Goal: Task Accomplishment & Management: Use online tool/utility

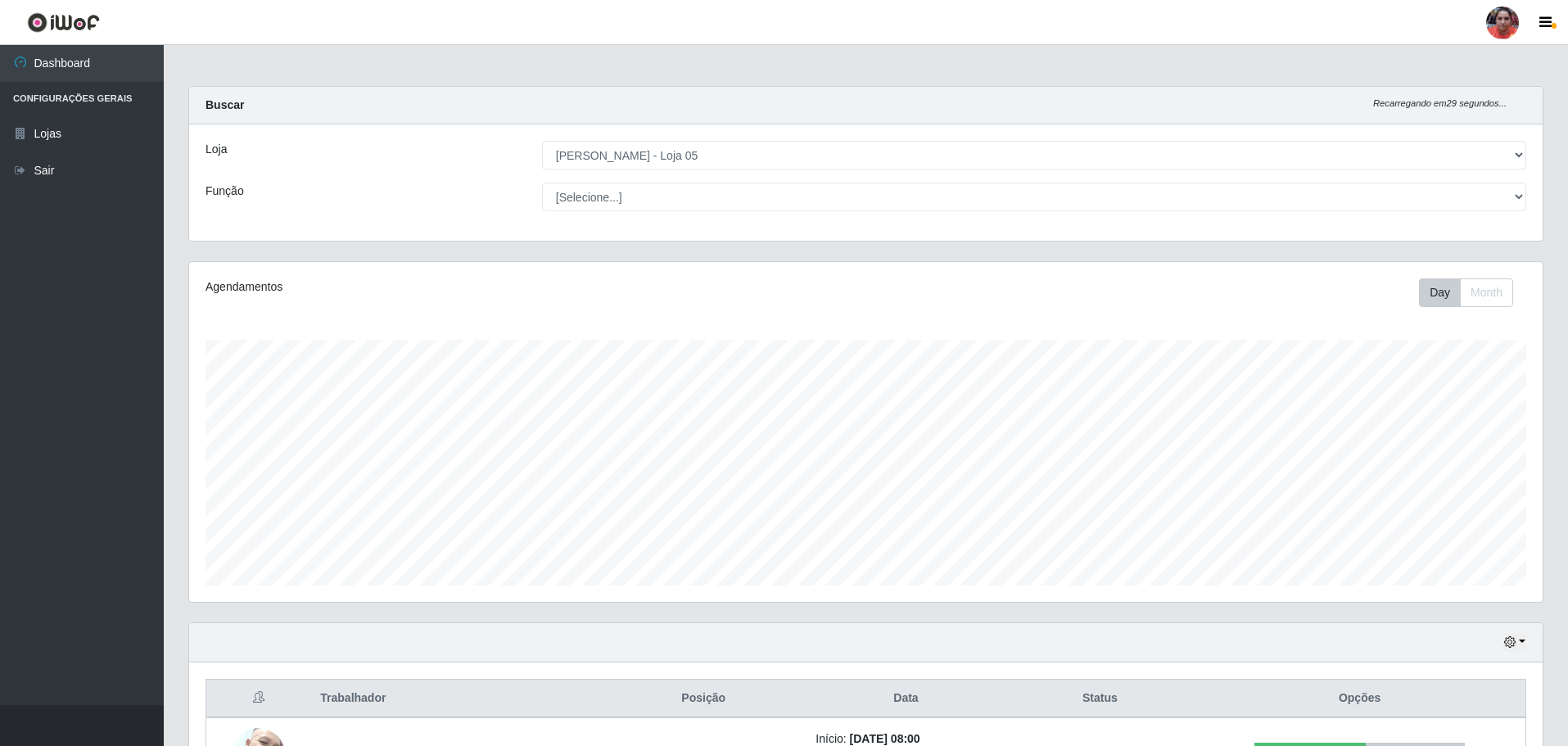
select select "252"
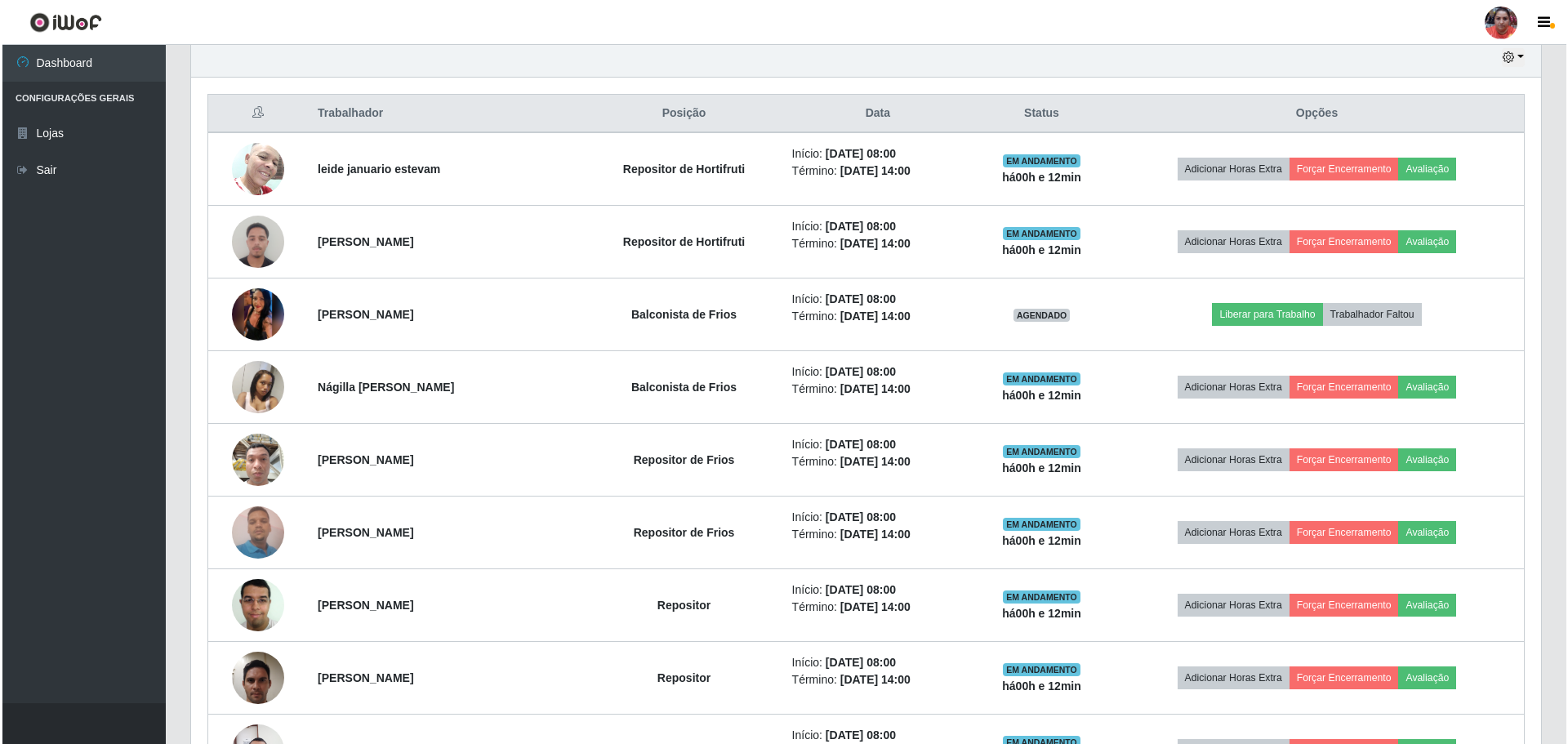
scroll to position [581, 0]
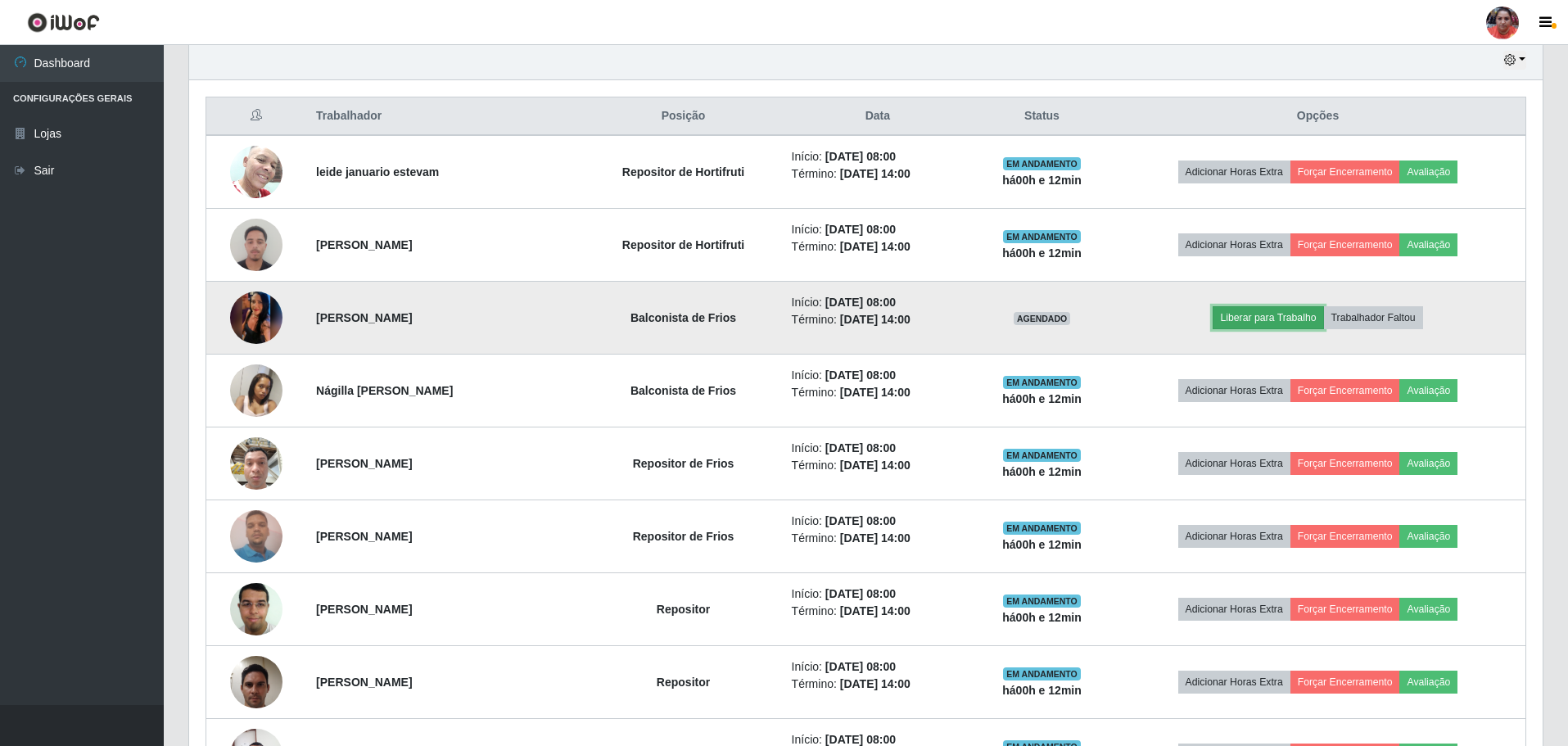
click at [1259, 320] on button "Liberar para Trabalho" at bounding box center [1267, 317] width 110 height 23
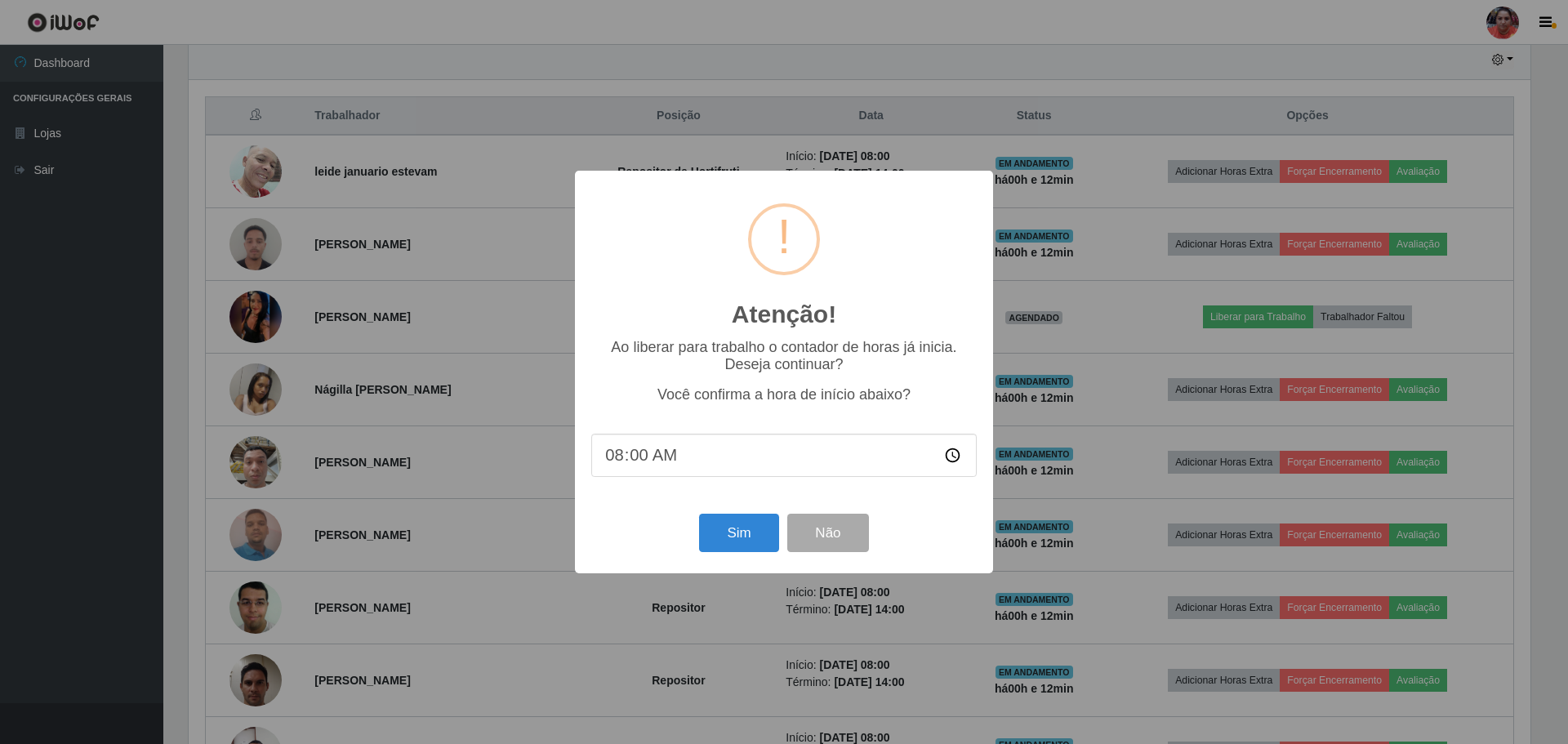
click at [639, 459] on input "08:00" at bounding box center [784, 455] width 386 height 43
type input "08:10"
click at [713, 534] on button "Sim" at bounding box center [738, 533] width 79 height 39
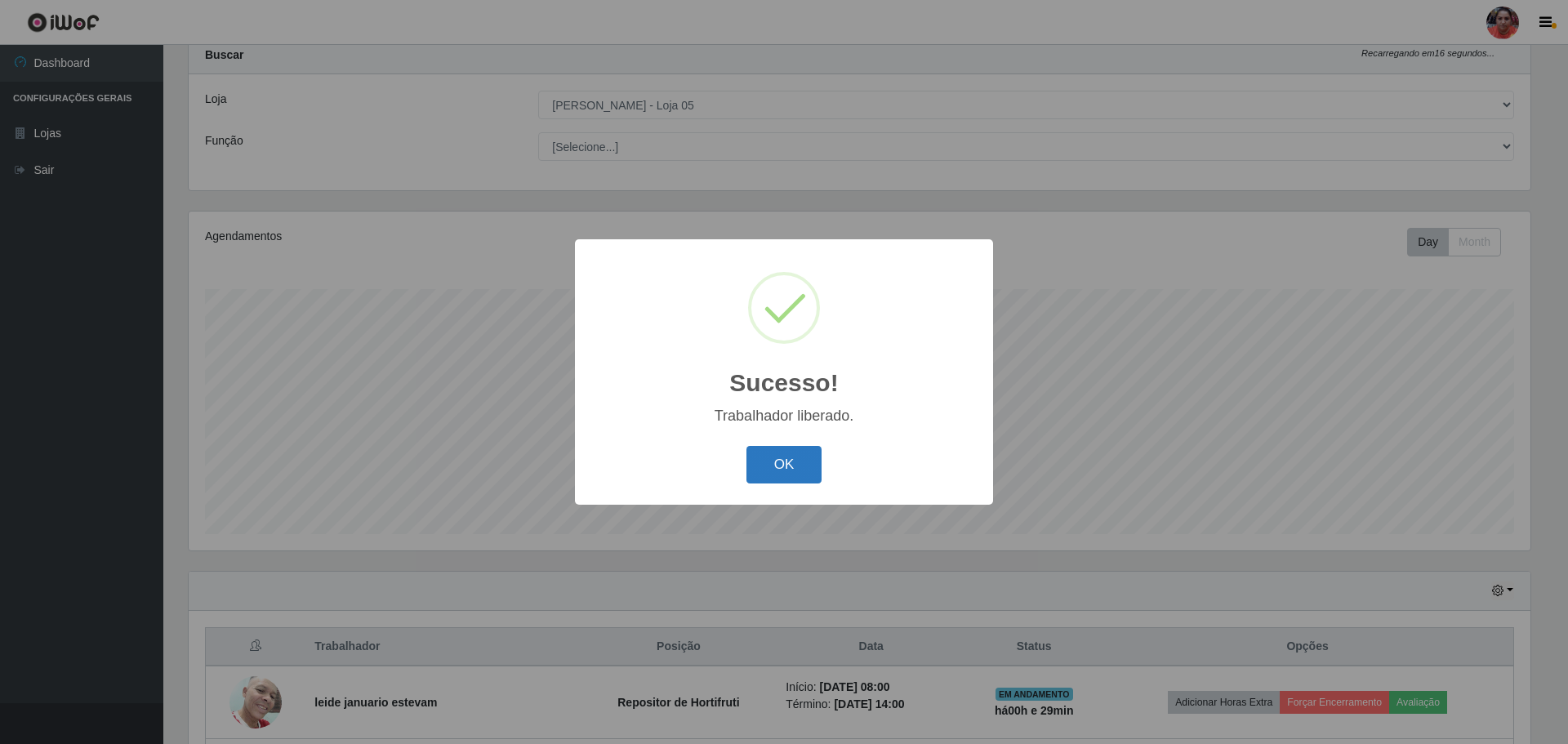
click at [778, 467] on button "OK" at bounding box center [785, 465] width 76 height 39
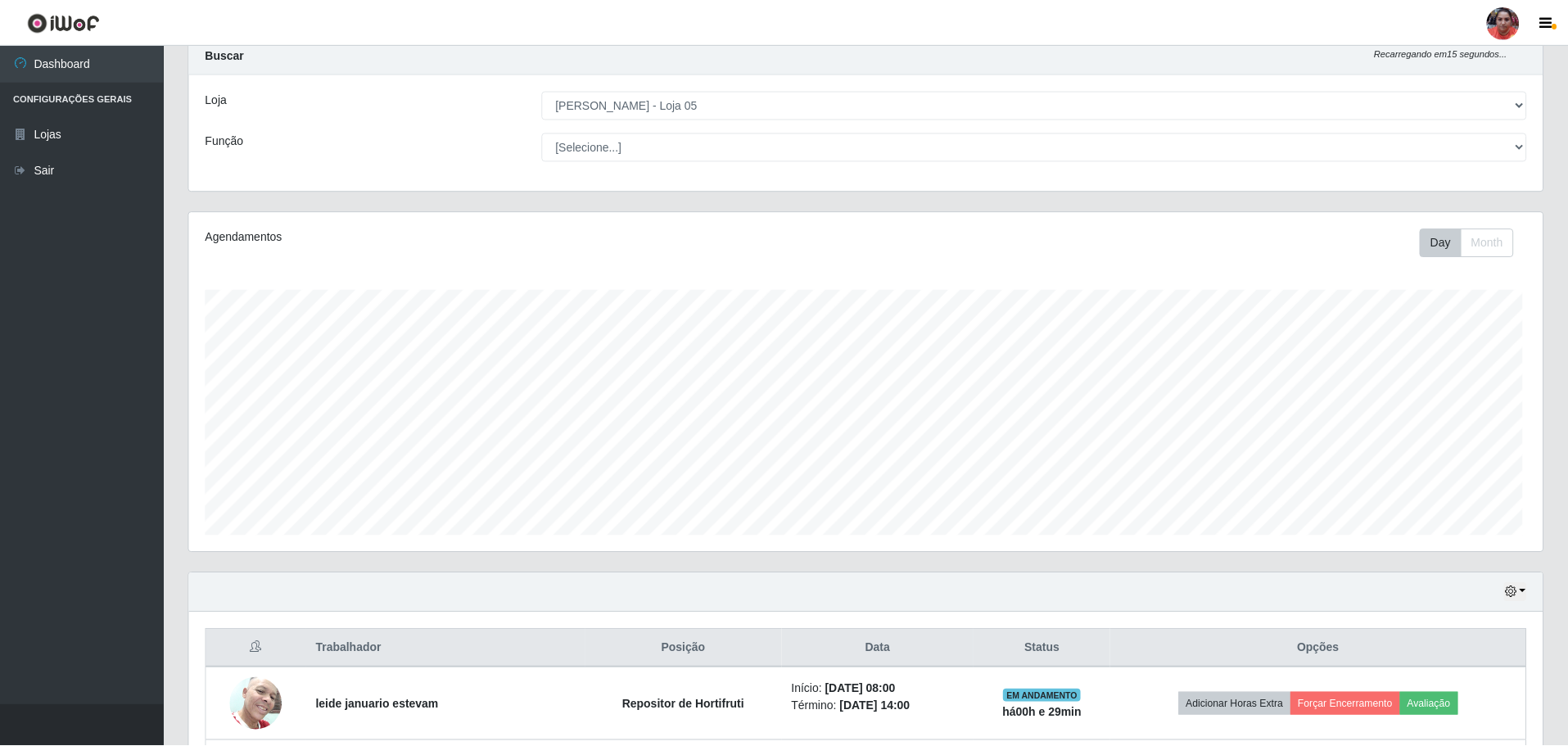
scroll to position [339, 1353]
click at [1522, 590] on button "button" at bounding box center [1515, 593] width 23 height 19
click at [1459, 502] on button "3 dias" at bounding box center [1460, 497] width 129 height 34
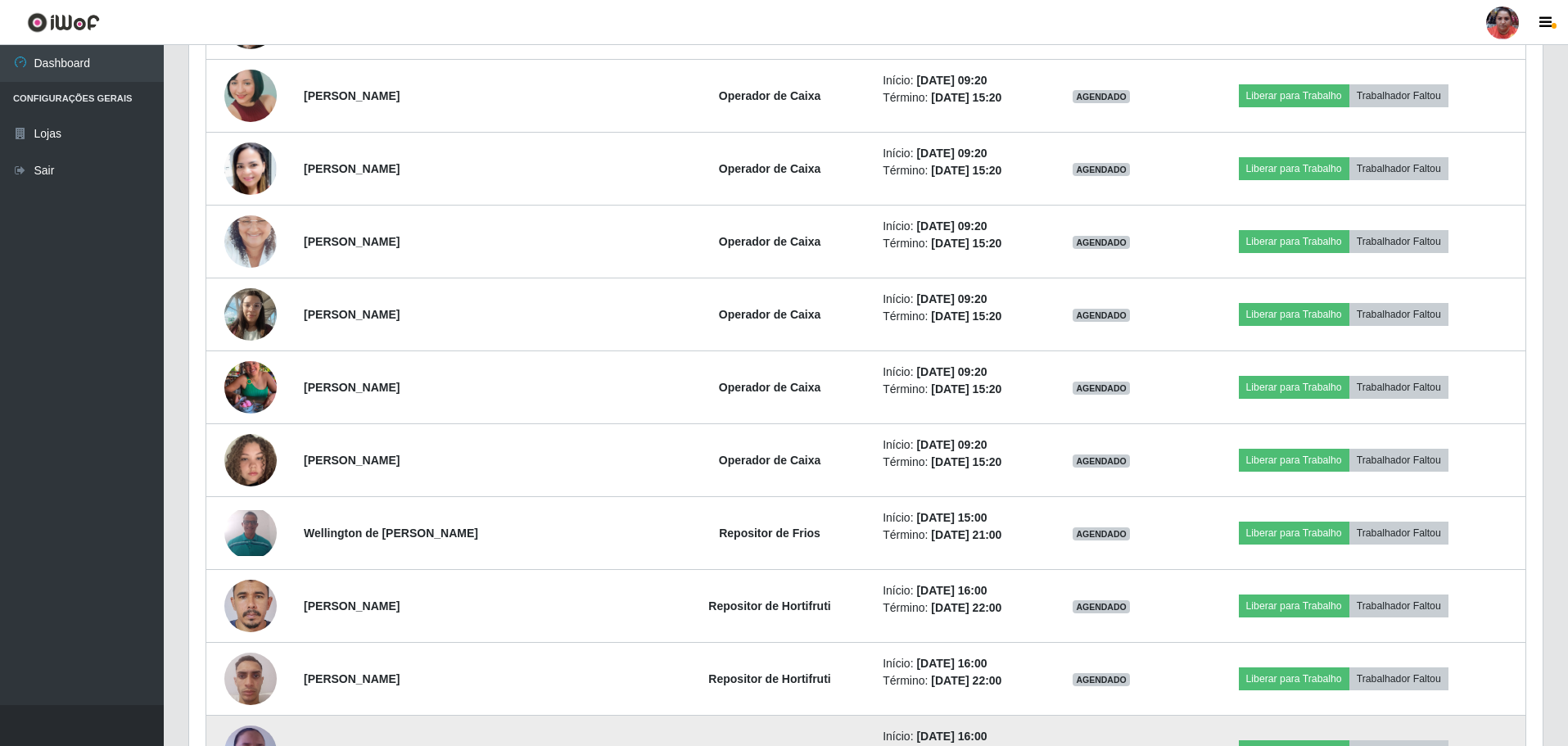
scroll to position [4813, 0]
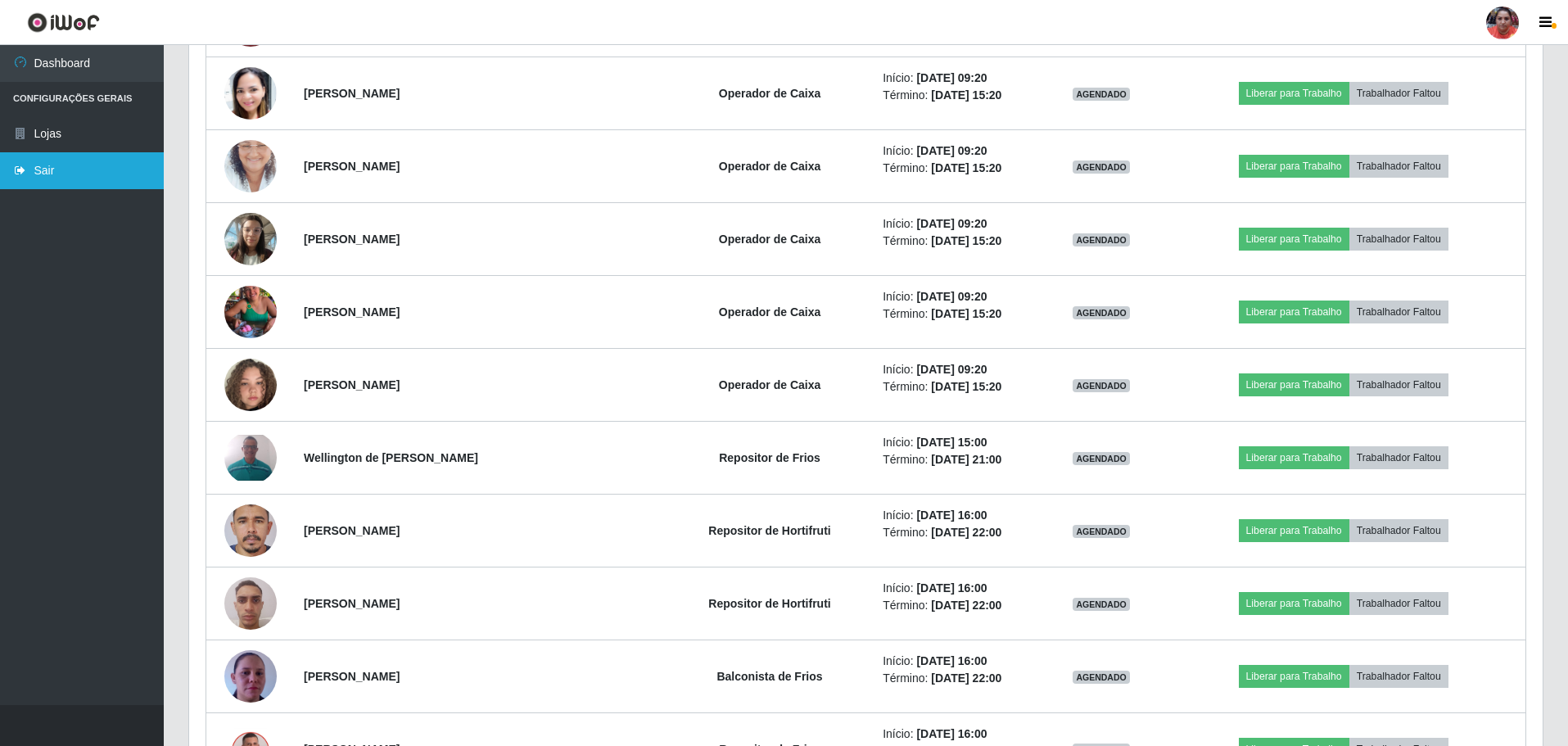
click at [22, 178] on link "Sair" at bounding box center [82, 171] width 164 height 37
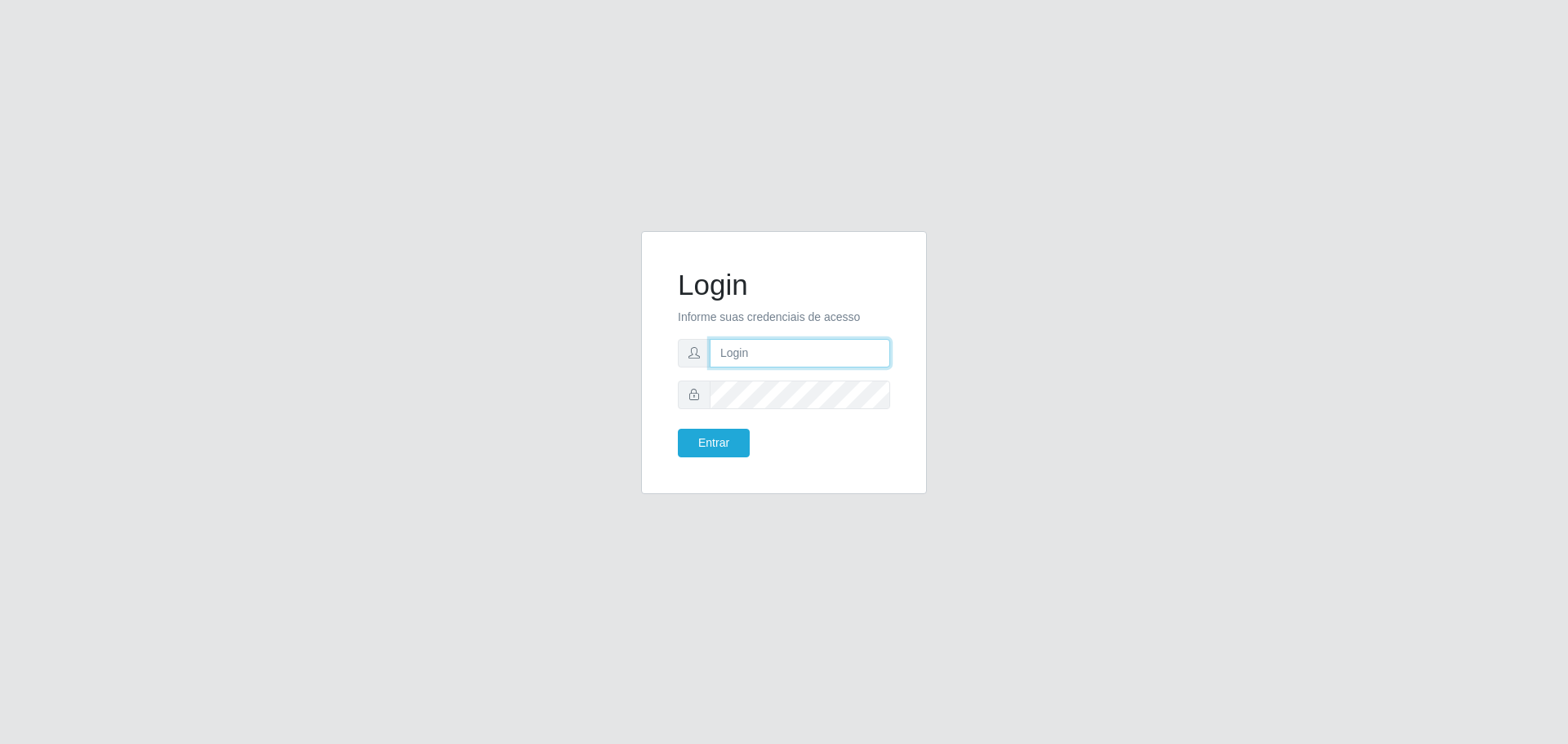
type input "[EMAIL_ADDRESS][DOMAIN_NAME]"
click at [738, 447] on button "Entrar" at bounding box center [714, 442] width 72 height 28
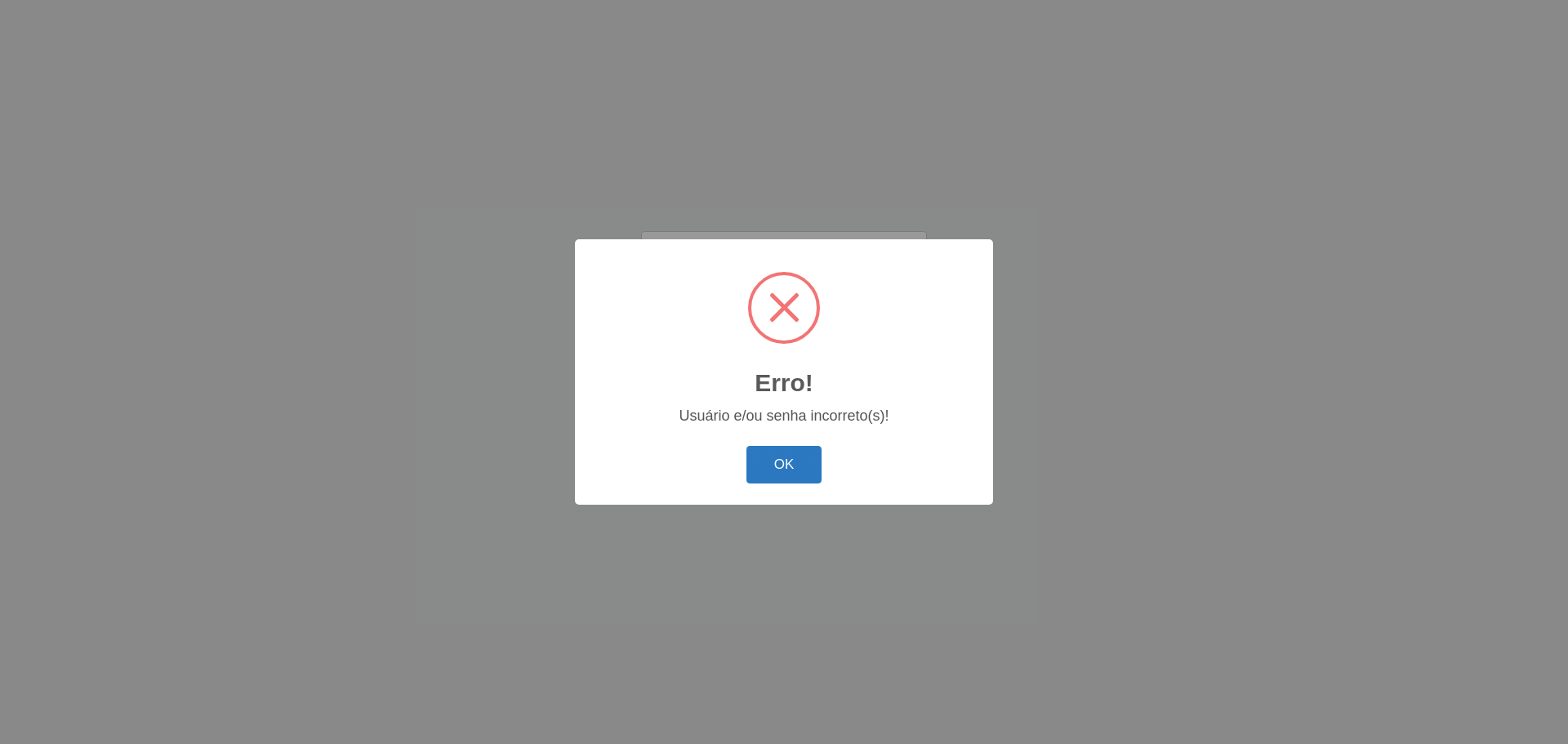
click at [775, 448] on button "OK" at bounding box center [785, 465] width 76 height 39
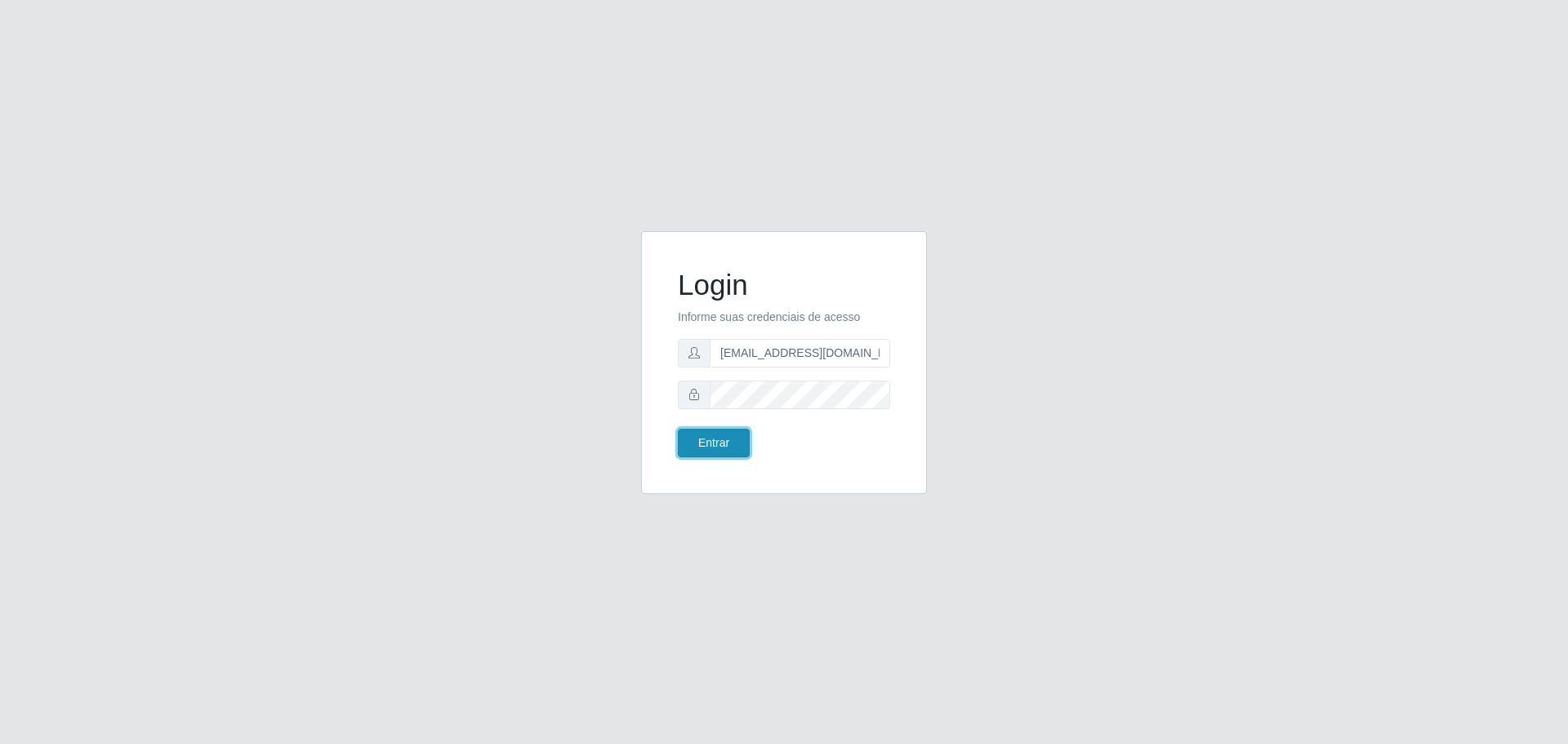
click at [716, 446] on button "Entrar" at bounding box center [714, 442] width 72 height 28
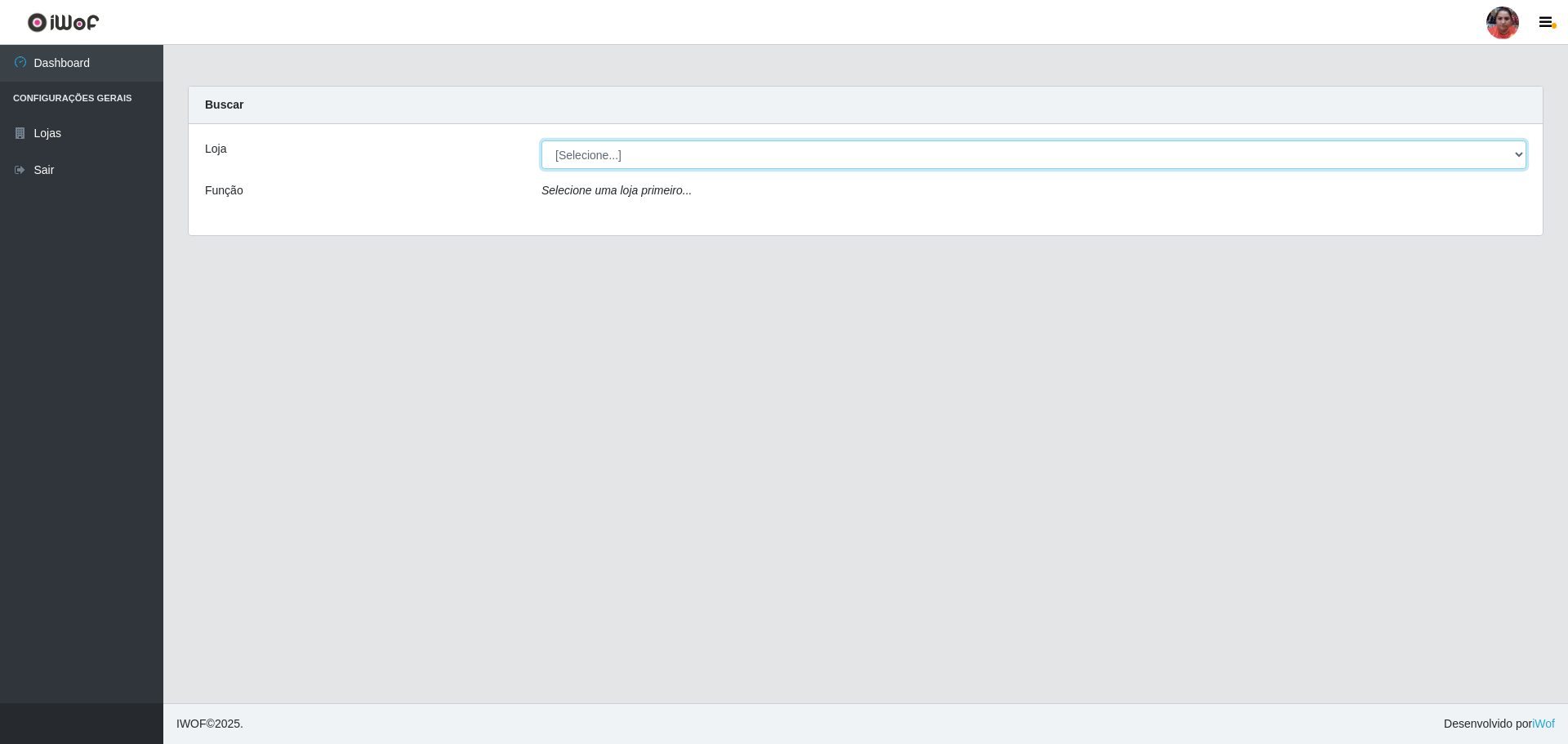
click at [1519, 155] on select "[Selecione...] Mar Vermelho - Loja 05" at bounding box center [1034, 154] width 985 height 28
select select "252"
click at [542, 140] on select "[Selecione...] Mar Vermelho - Loja 05" at bounding box center [1034, 154] width 985 height 28
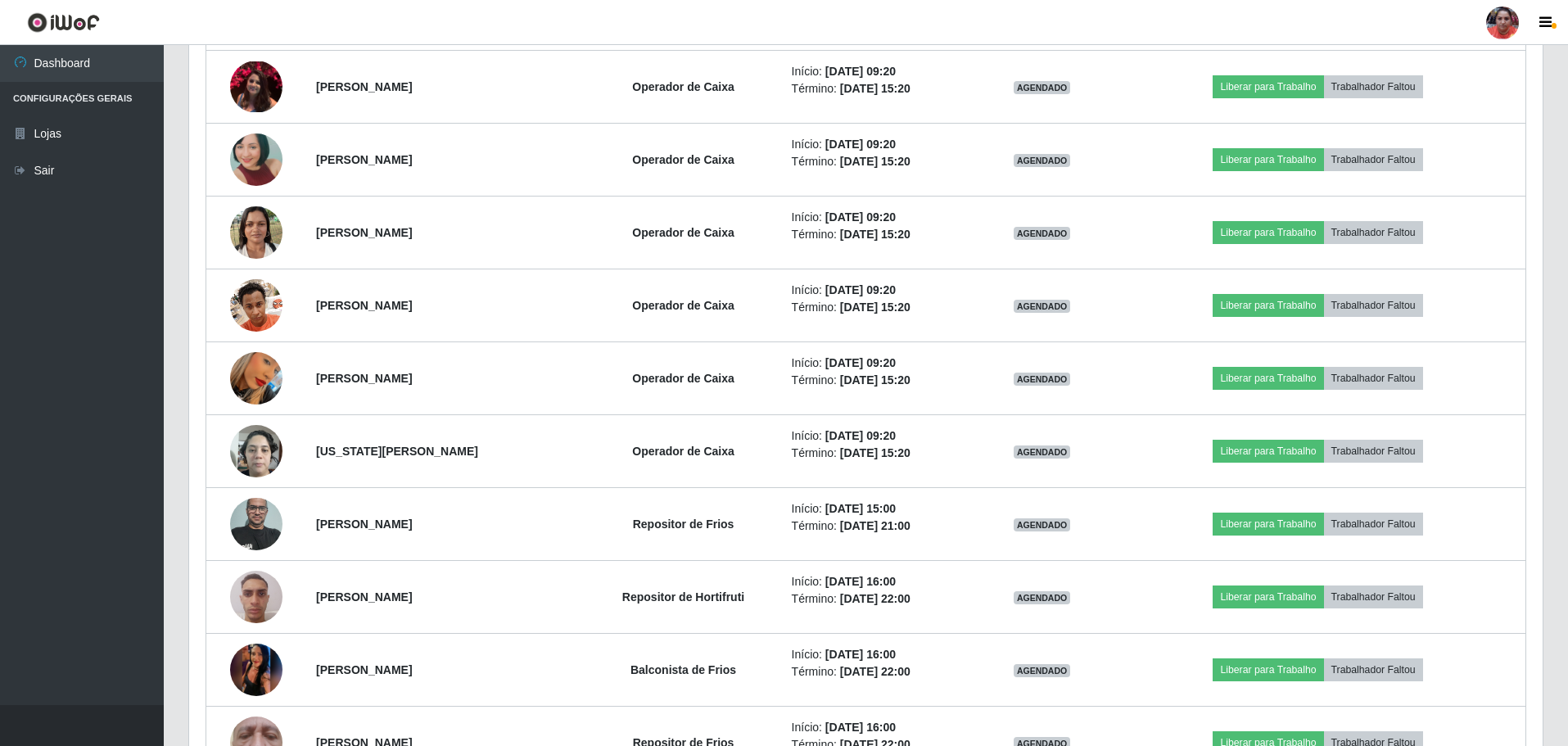
scroll to position [1473, 0]
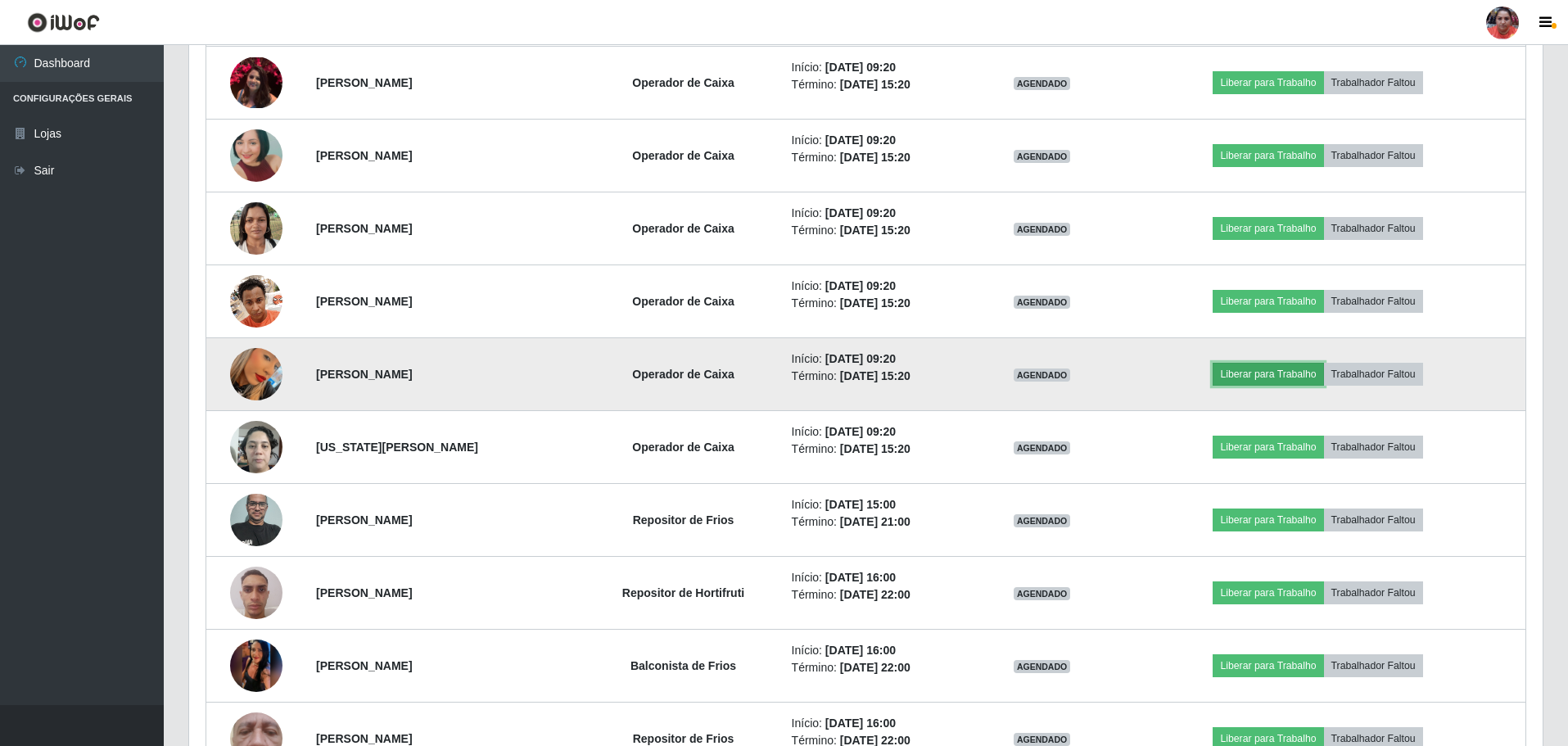
click at [1288, 373] on button "Liberar para Trabalho" at bounding box center [1267, 374] width 110 height 23
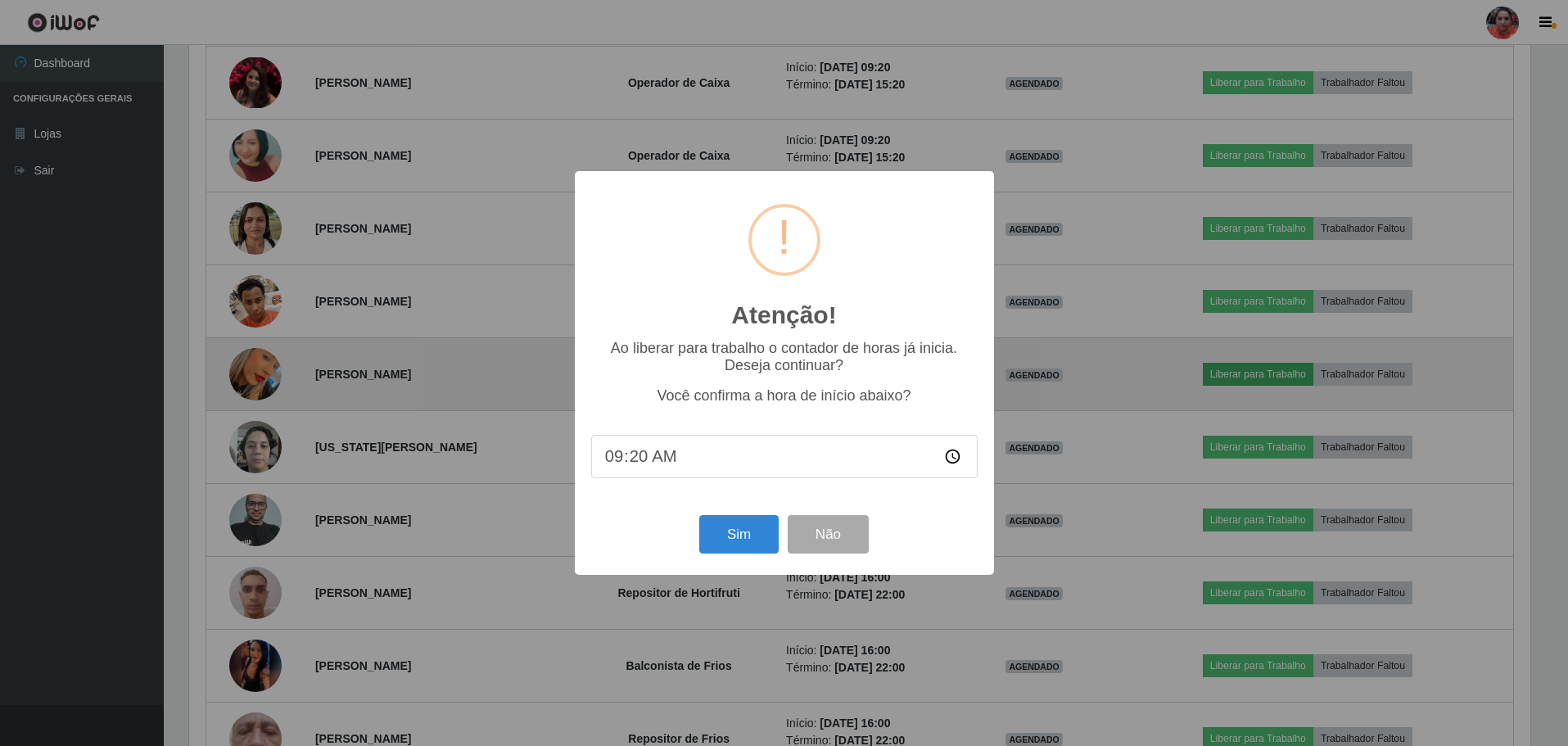
scroll to position [339, 1345]
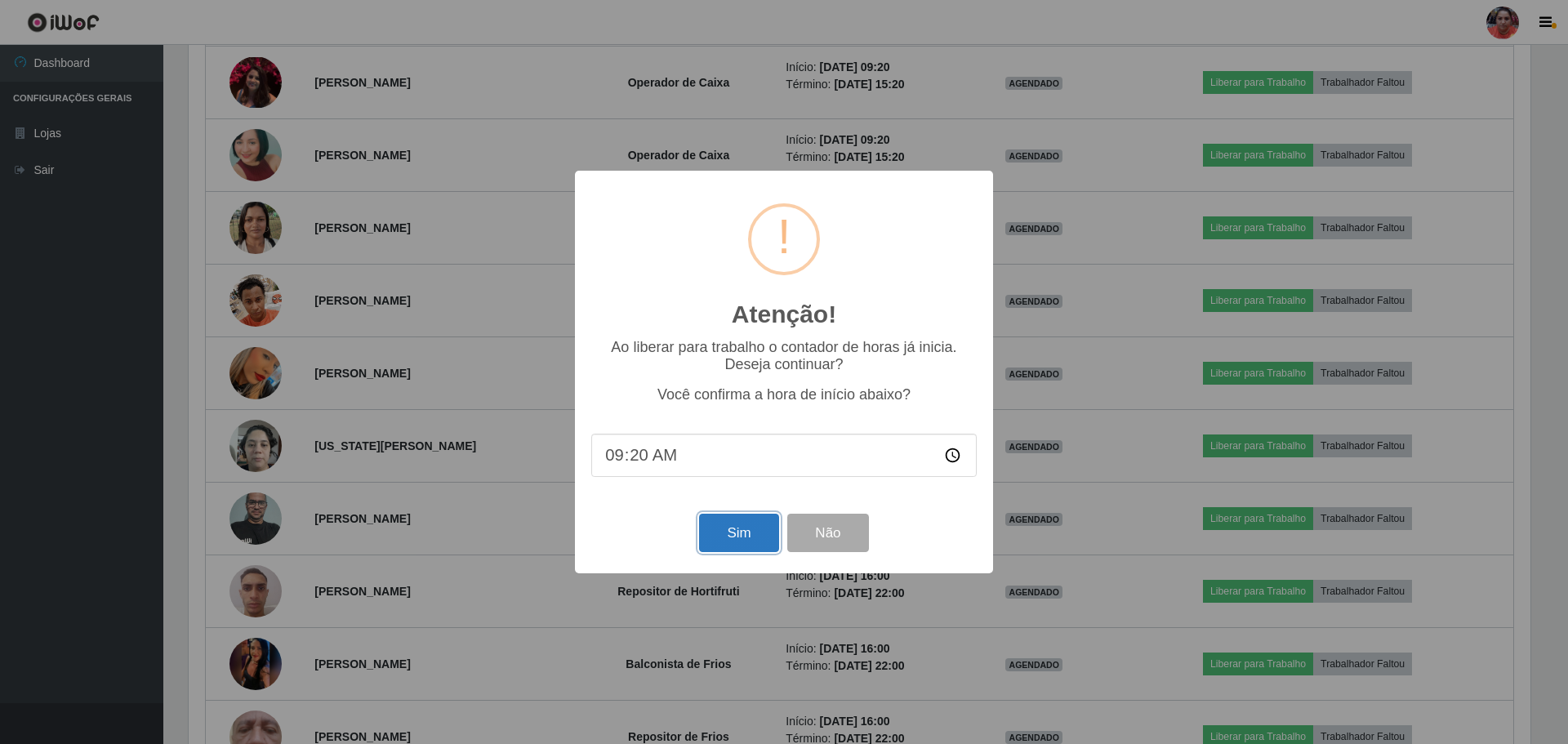
click at [763, 527] on button "Sim" at bounding box center [738, 533] width 79 height 39
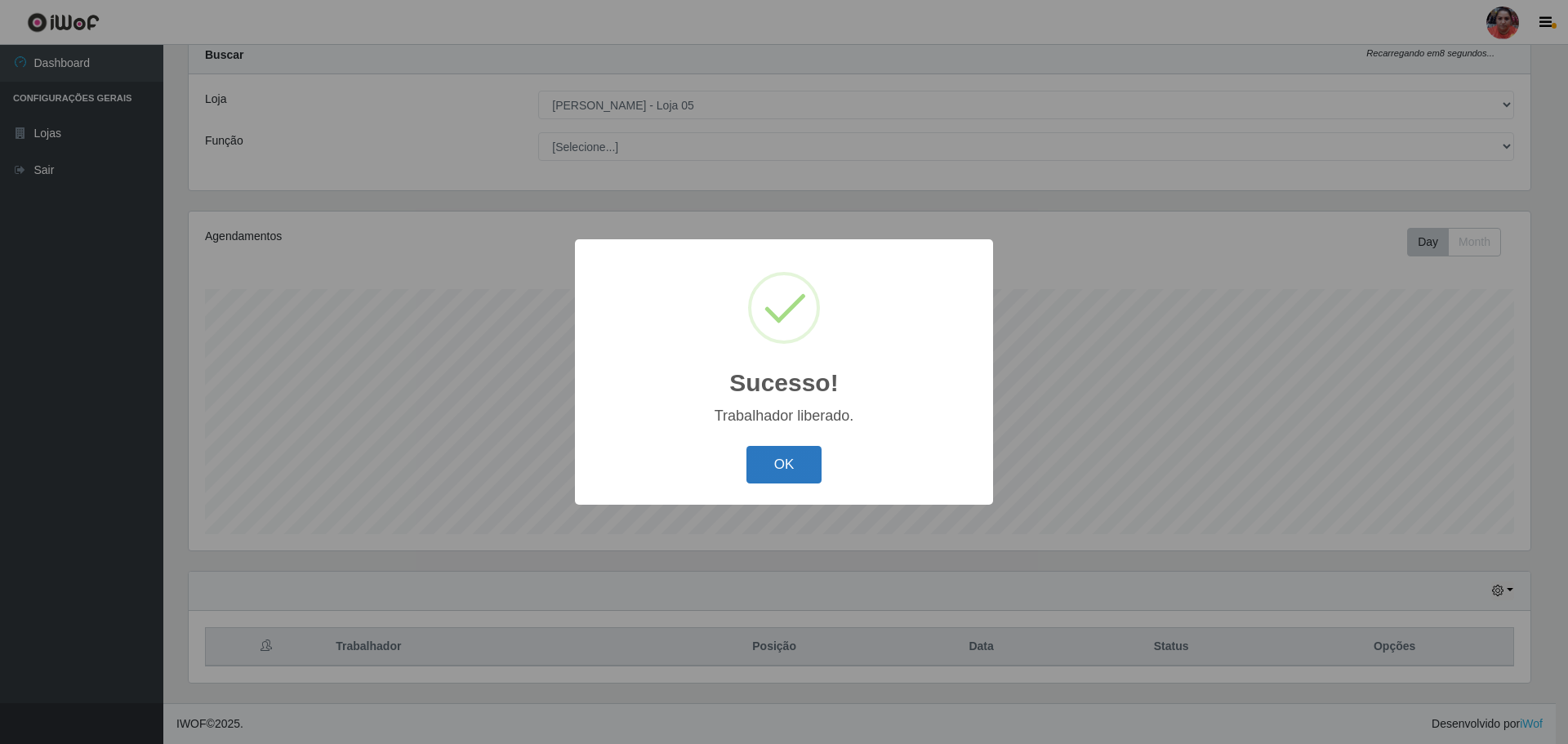
click at [787, 464] on button "OK" at bounding box center [785, 465] width 76 height 39
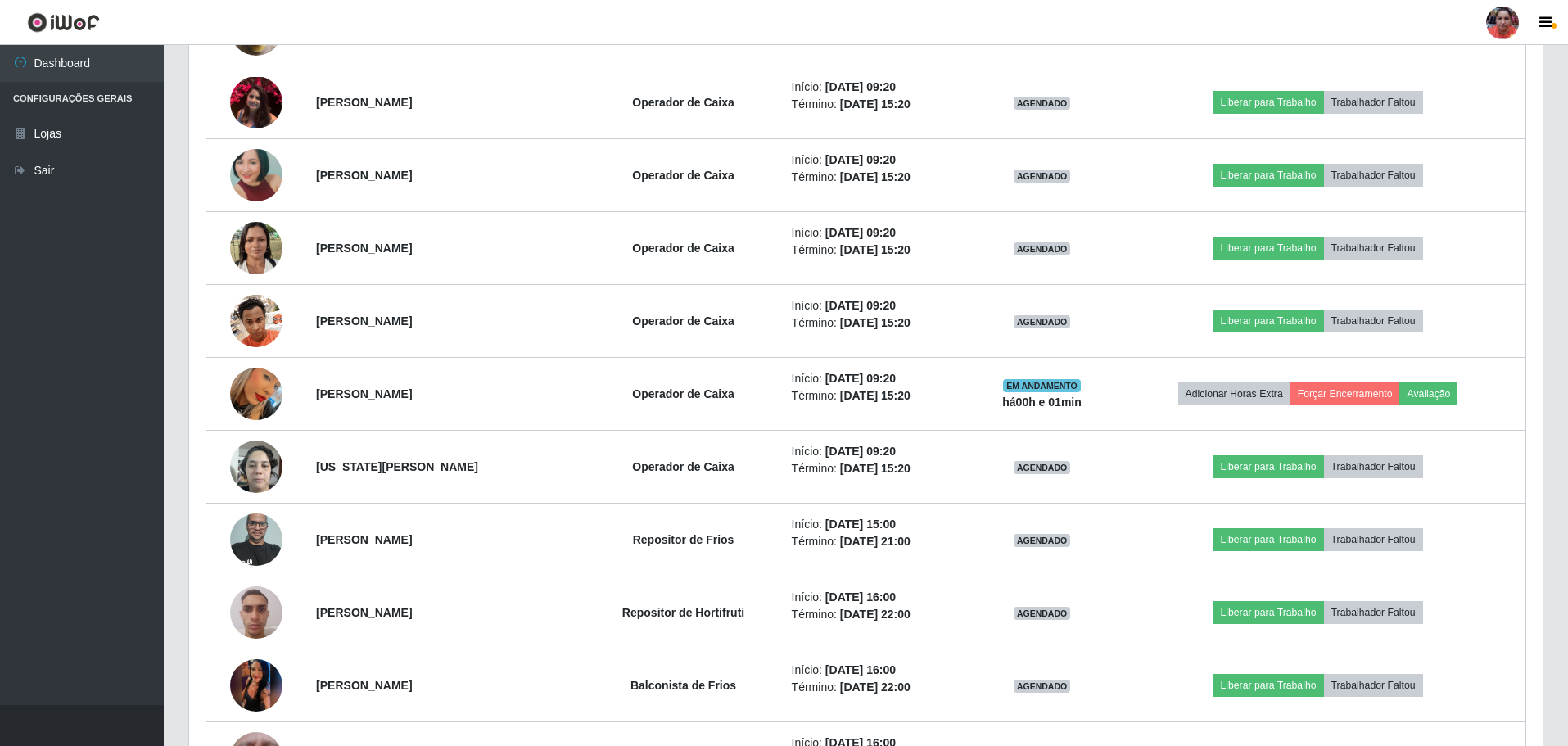
scroll to position [1464, 0]
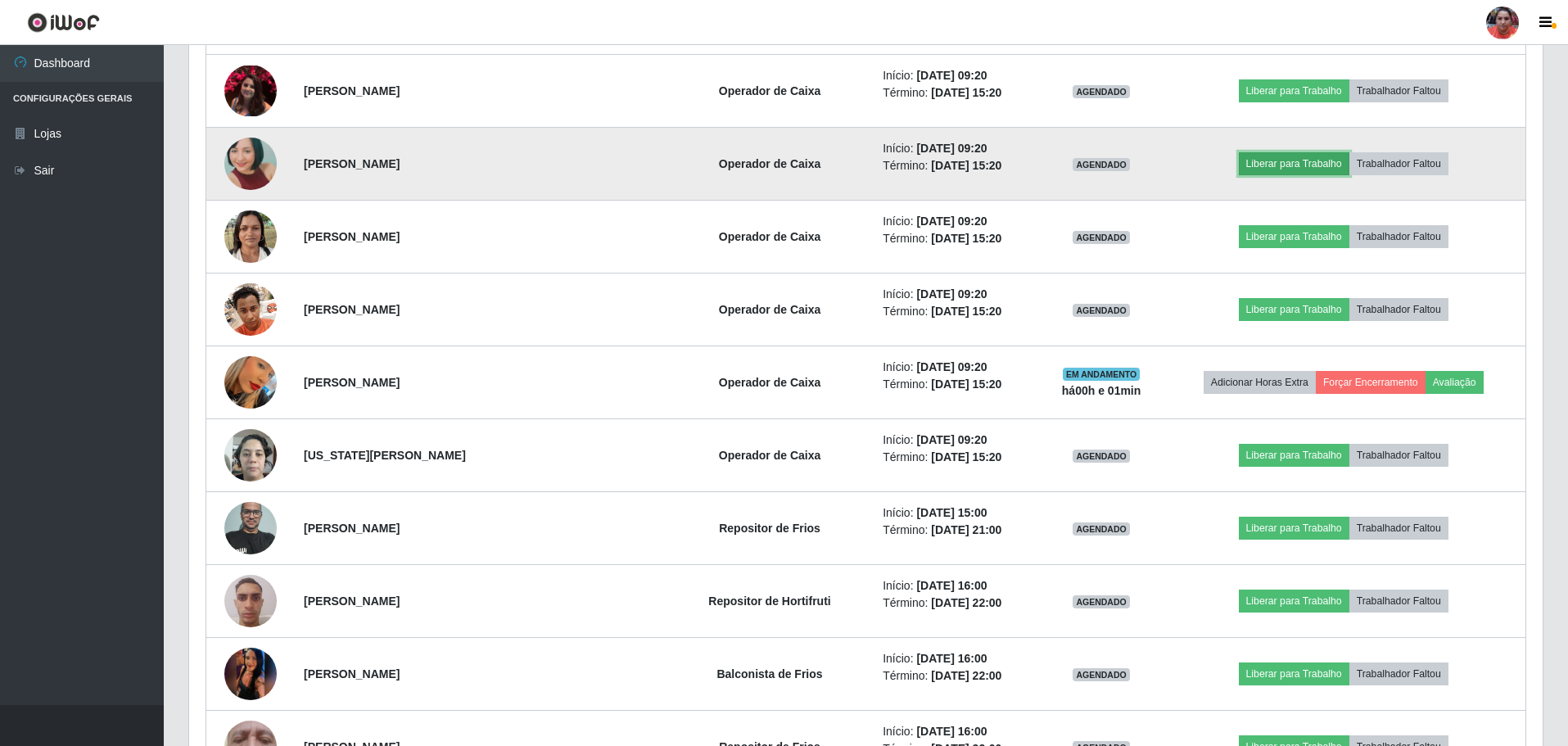
click at [1285, 165] on button "Liberar para Trabalho" at bounding box center [1294, 164] width 110 height 23
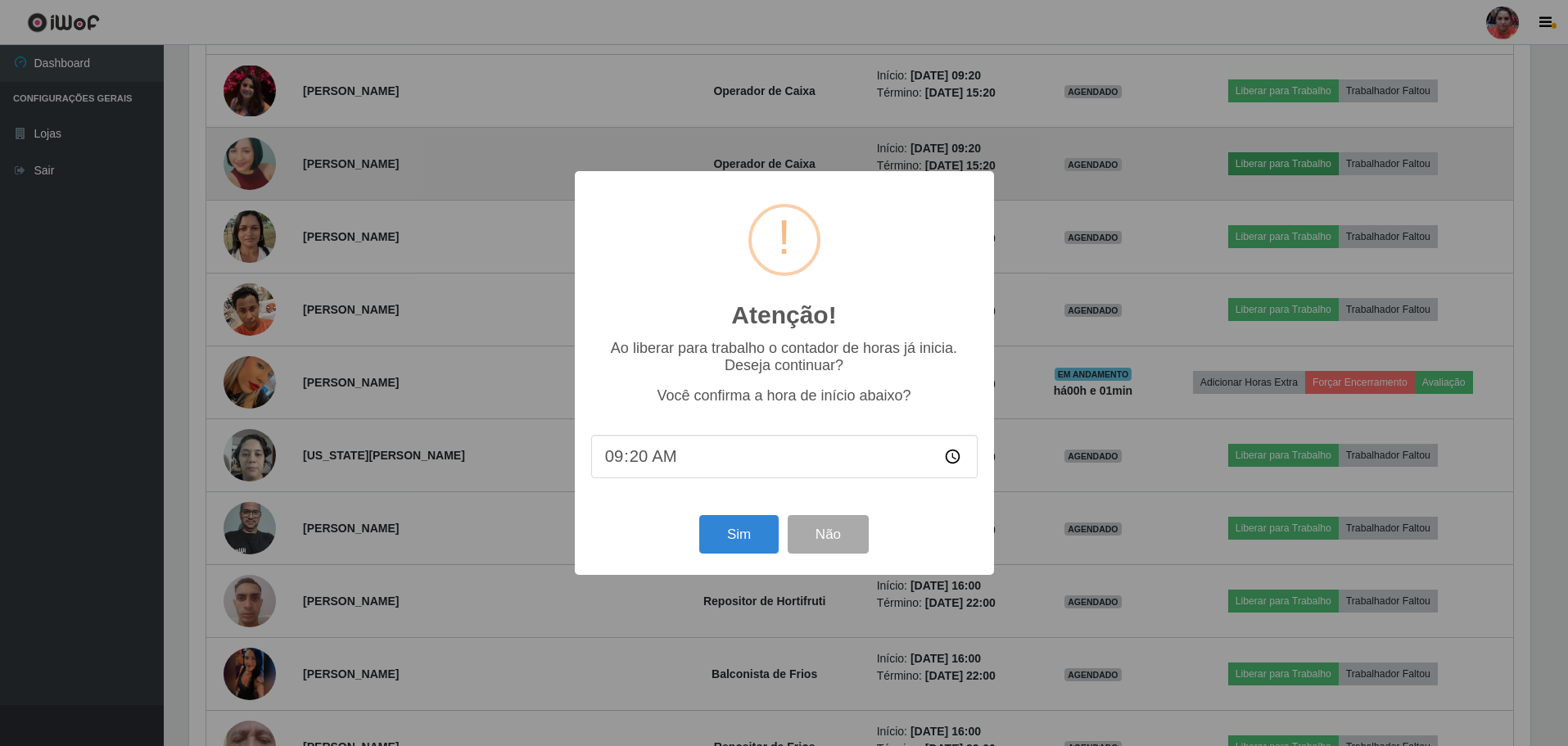
scroll to position [339, 1345]
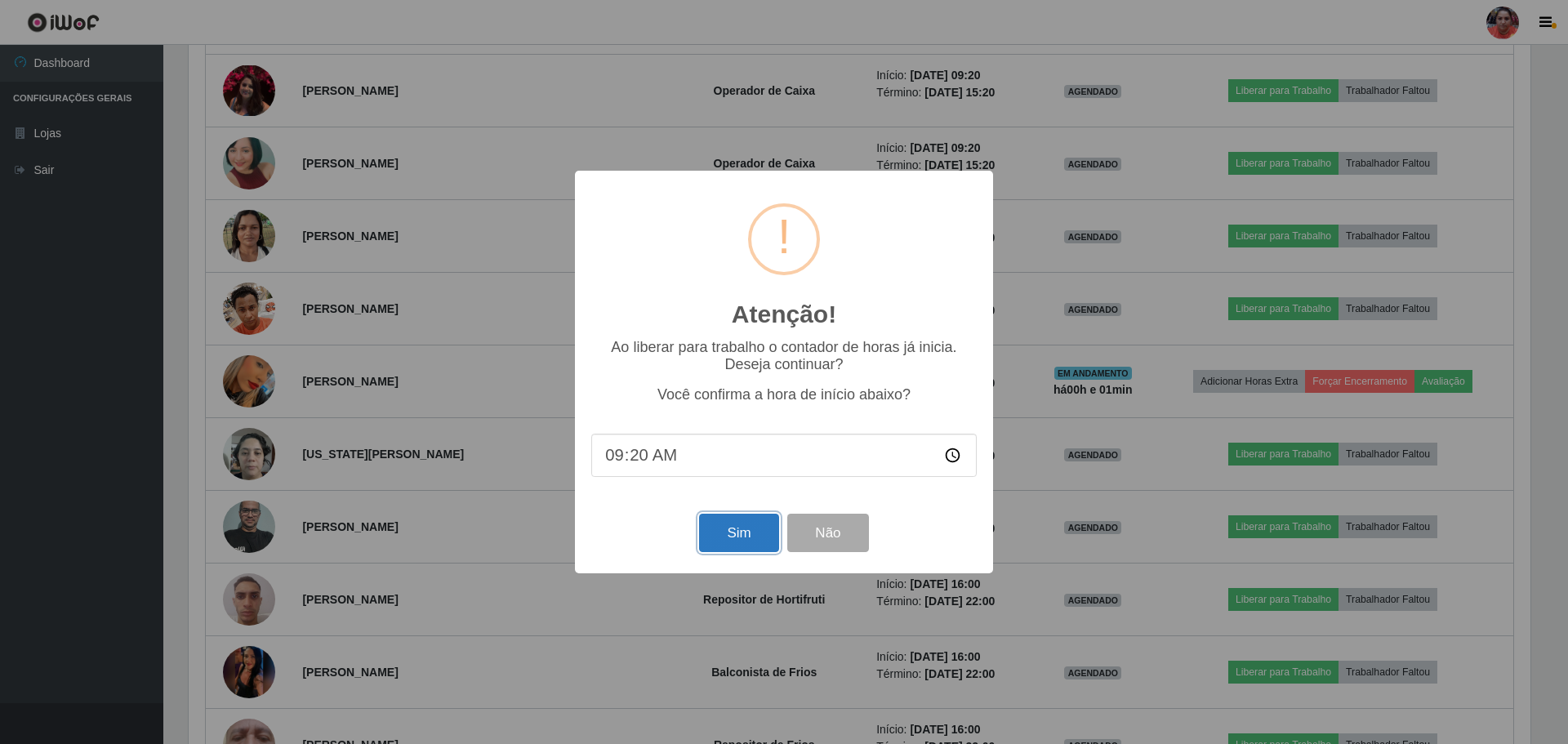
click at [734, 542] on button "Sim" at bounding box center [738, 533] width 79 height 39
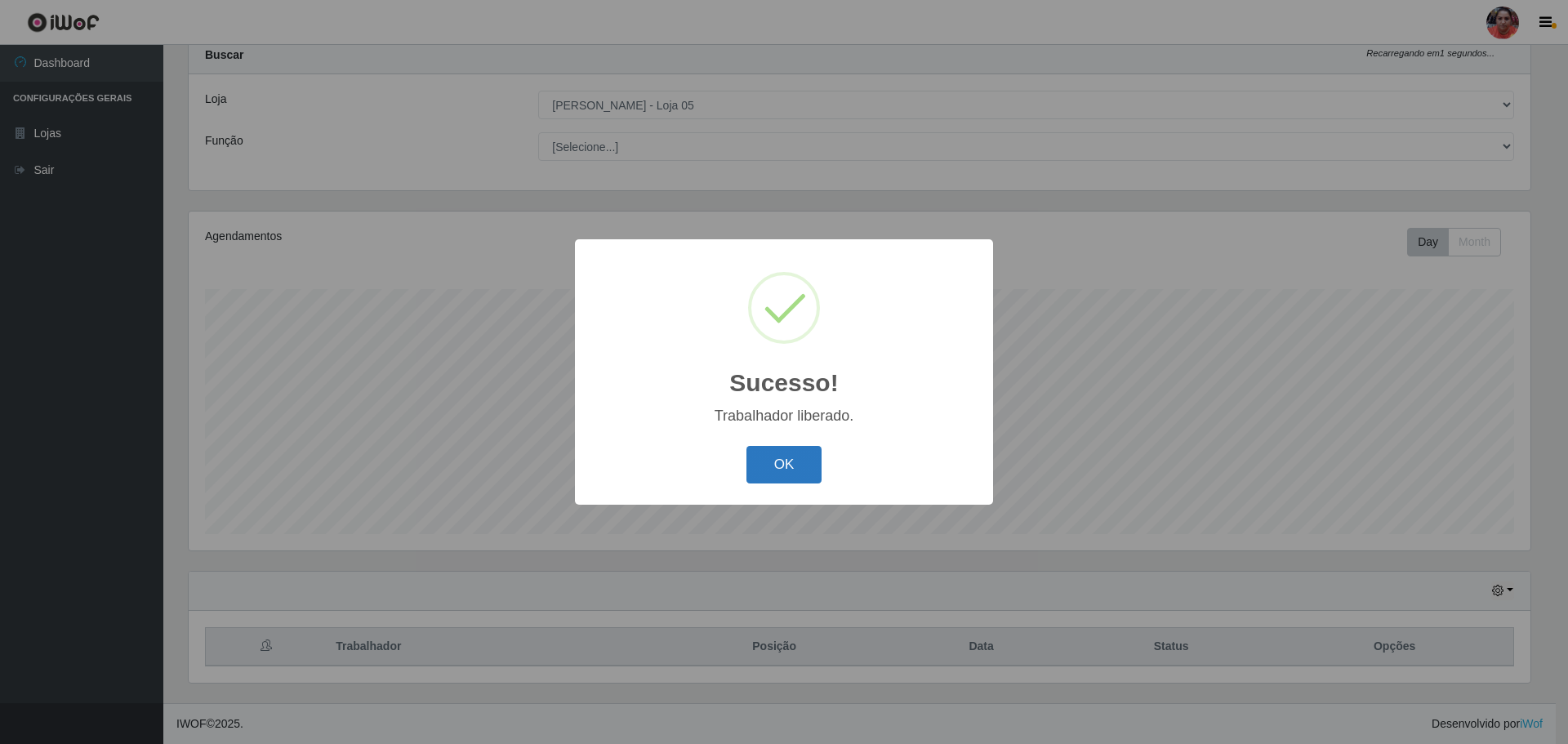
click at [761, 473] on button "OK" at bounding box center [785, 465] width 76 height 39
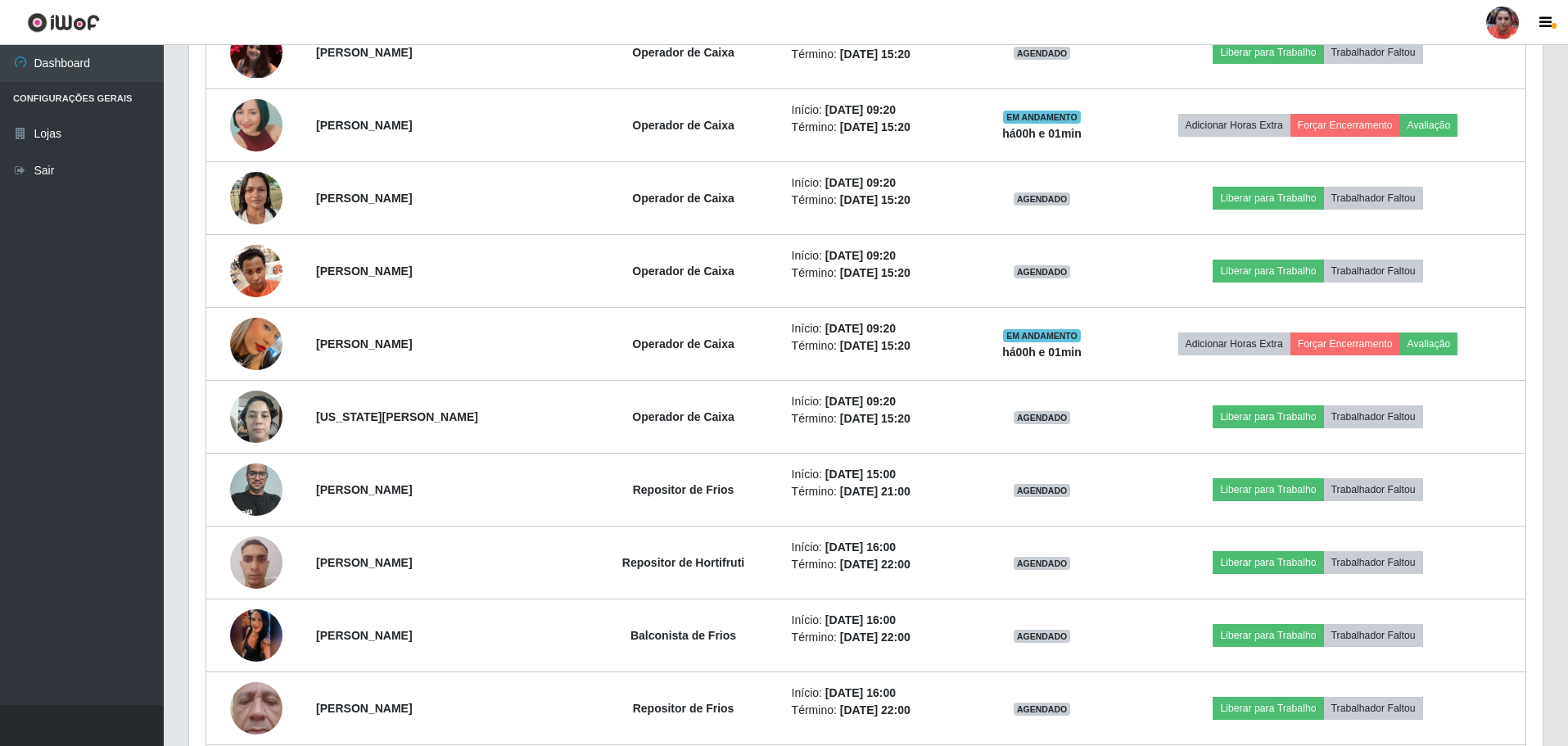
scroll to position [1511, 0]
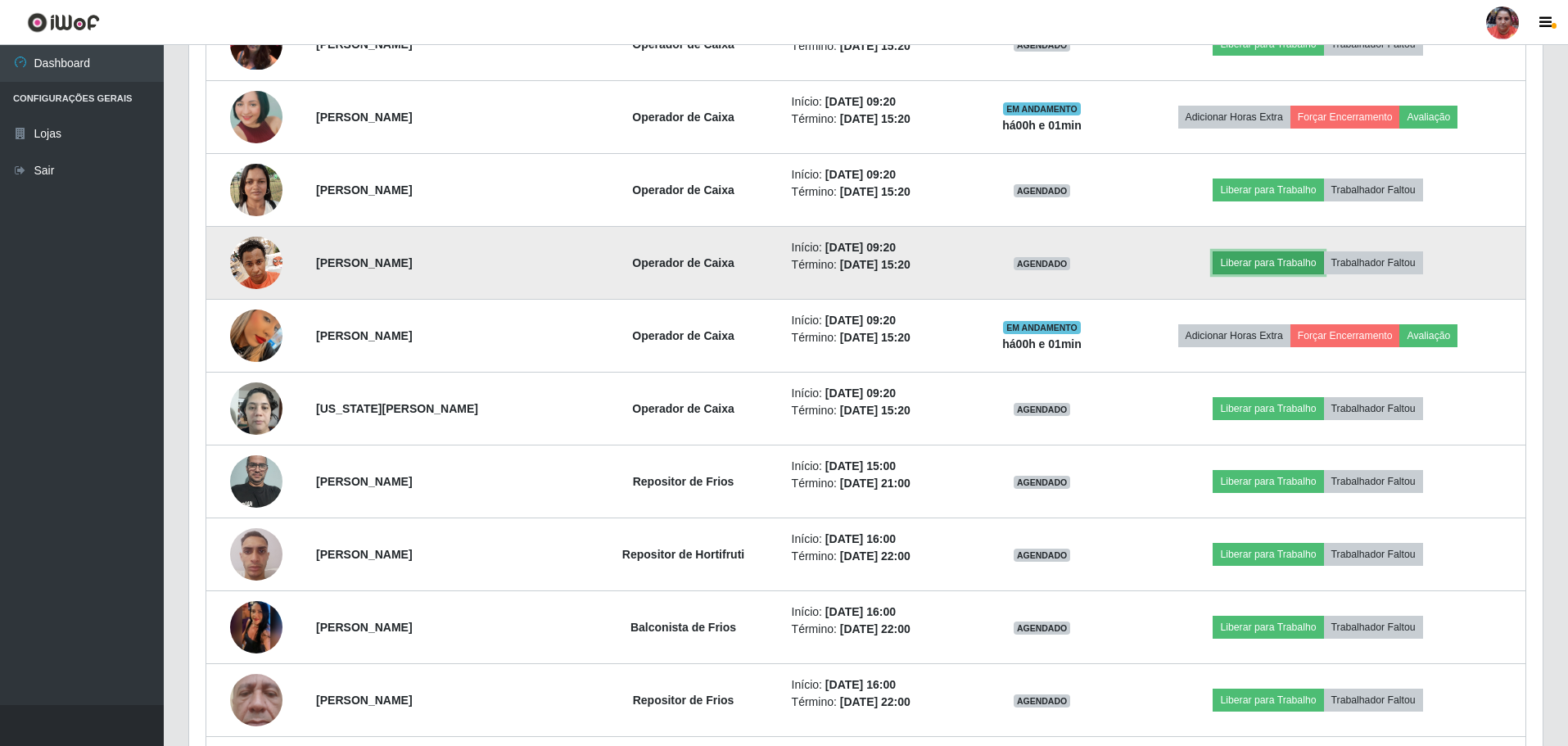
click at [1304, 263] on button "Liberar para Trabalho" at bounding box center [1267, 263] width 110 height 23
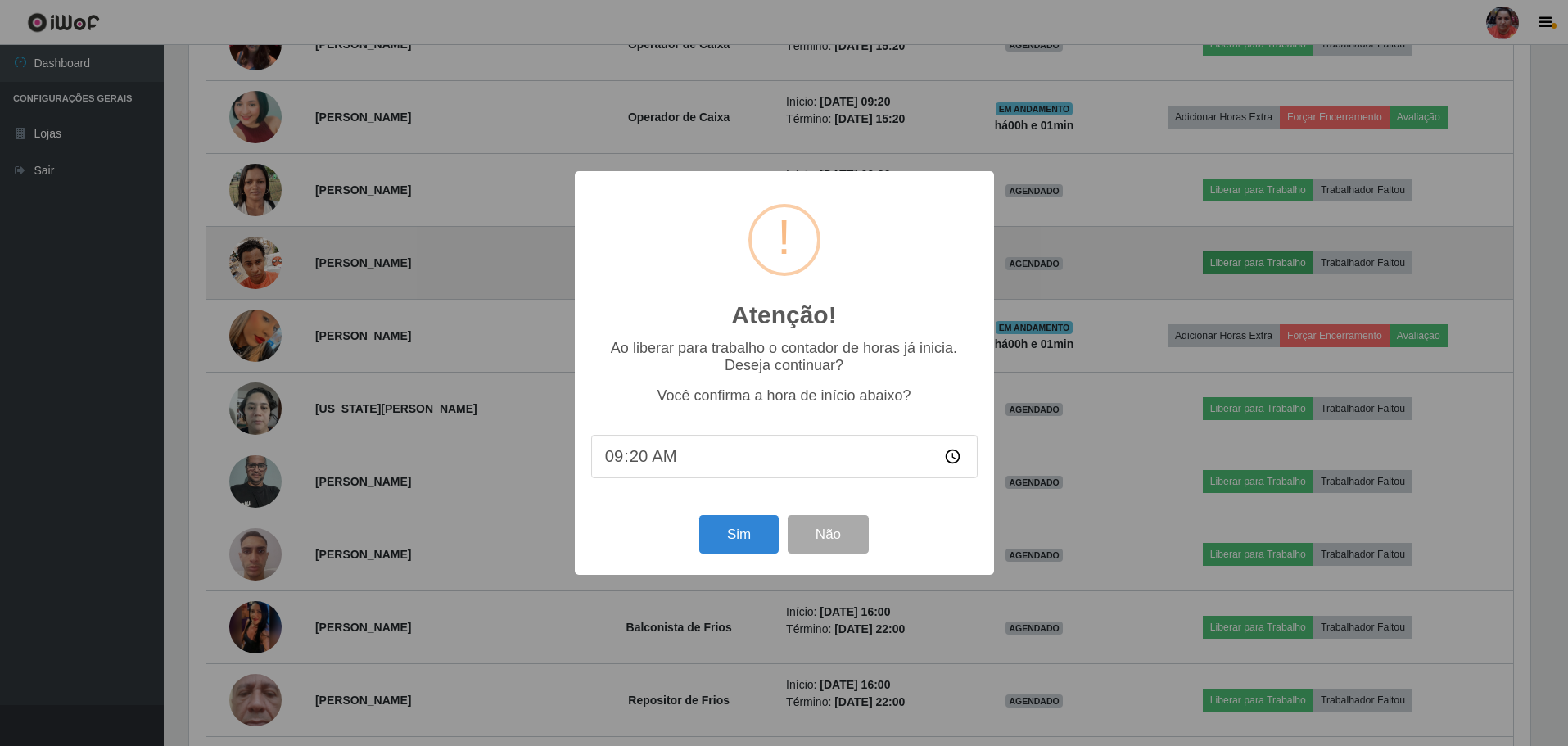
scroll to position [339, 1345]
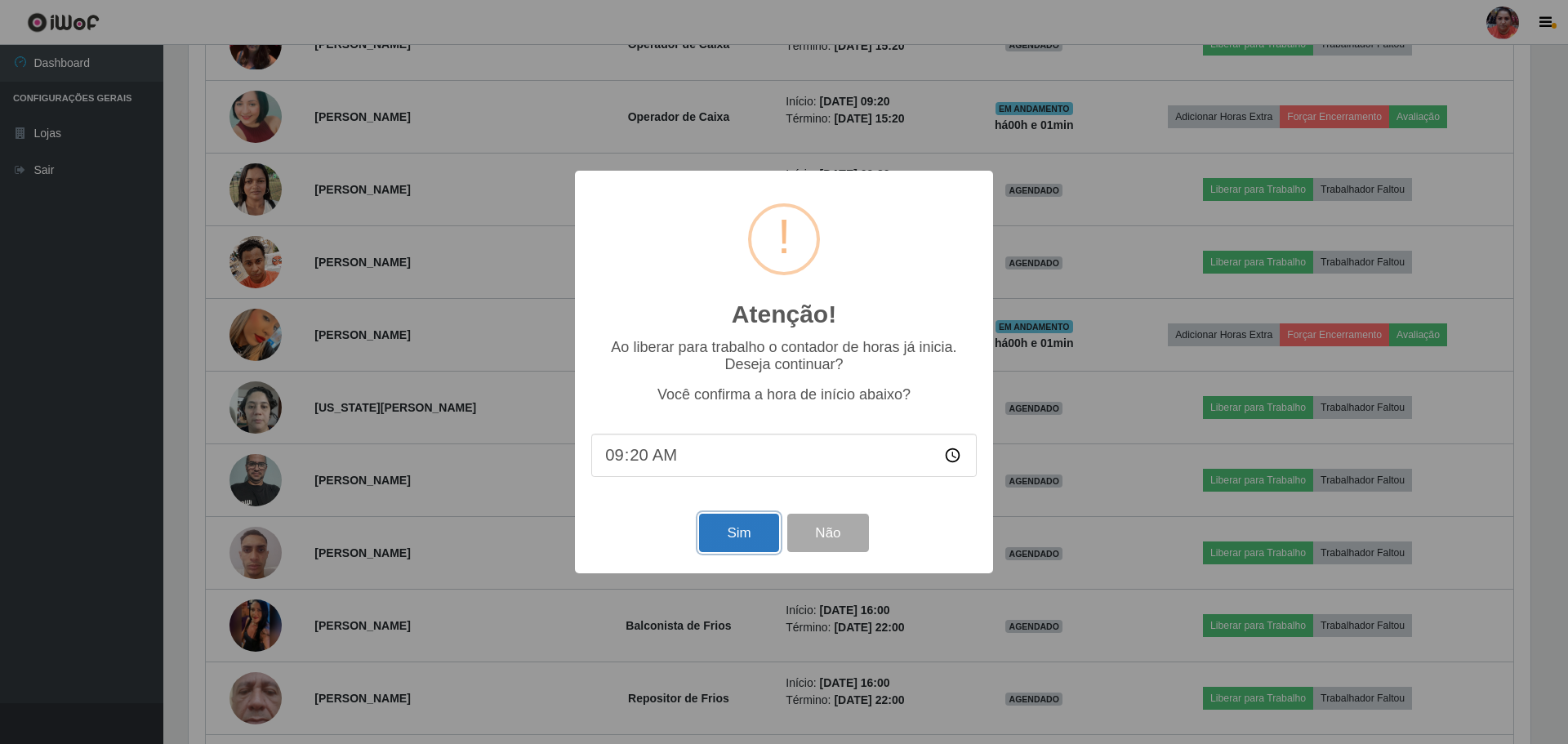
click at [720, 543] on button "Sim" at bounding box center [738, 533] width 79 height 39
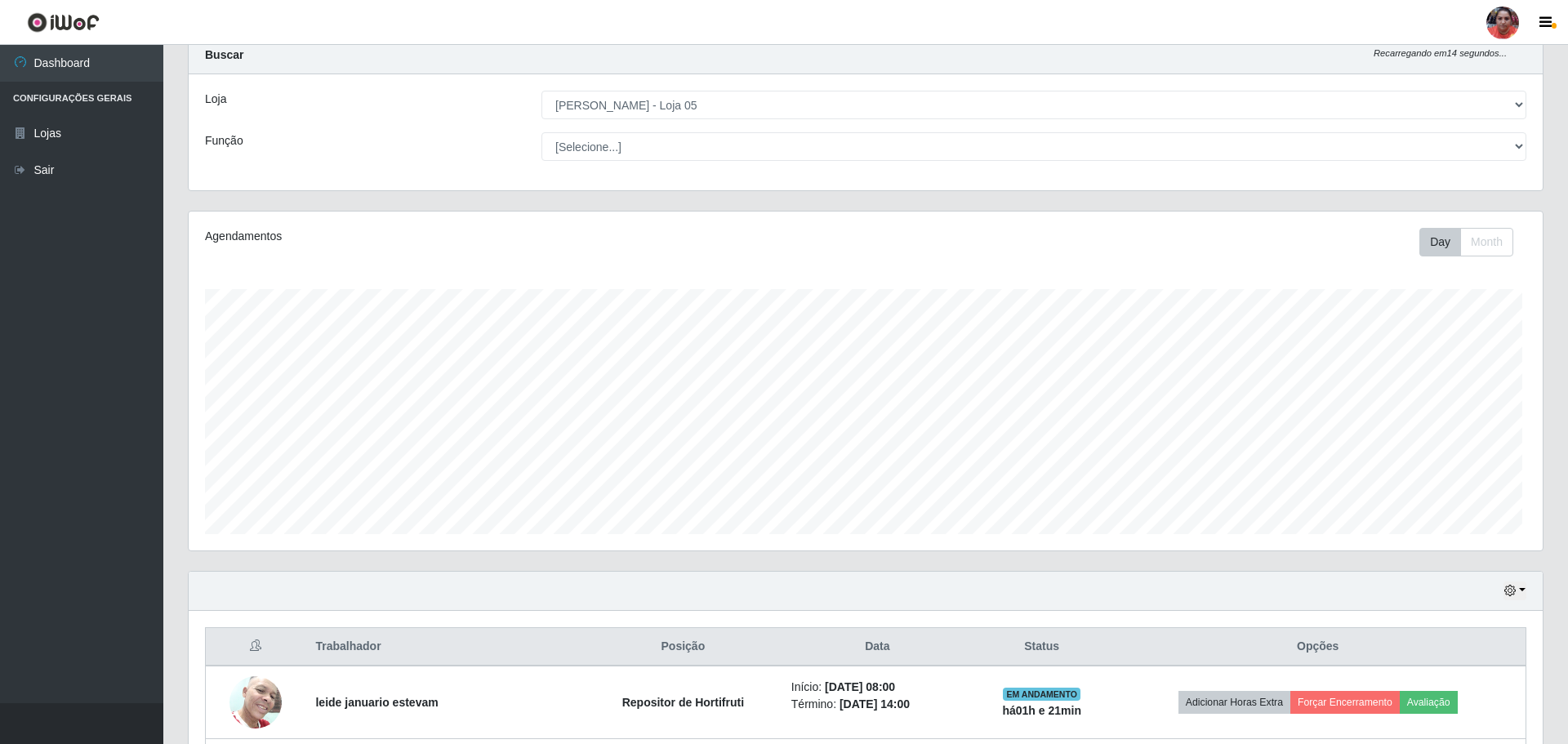
scroll to position [0, 0]
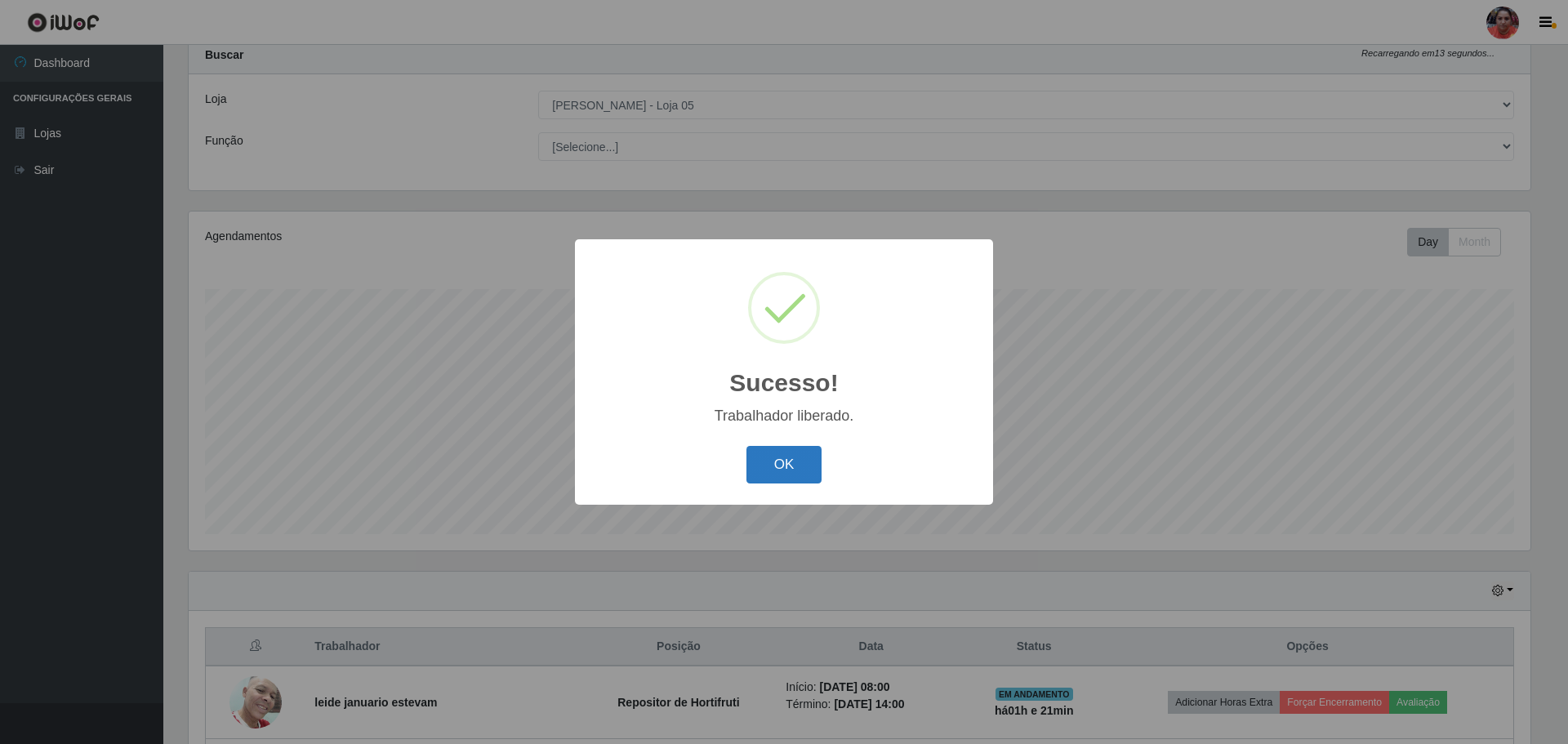
click at [769, 460] on button "OK" at bounding box center [785, 465] width 76 height 39
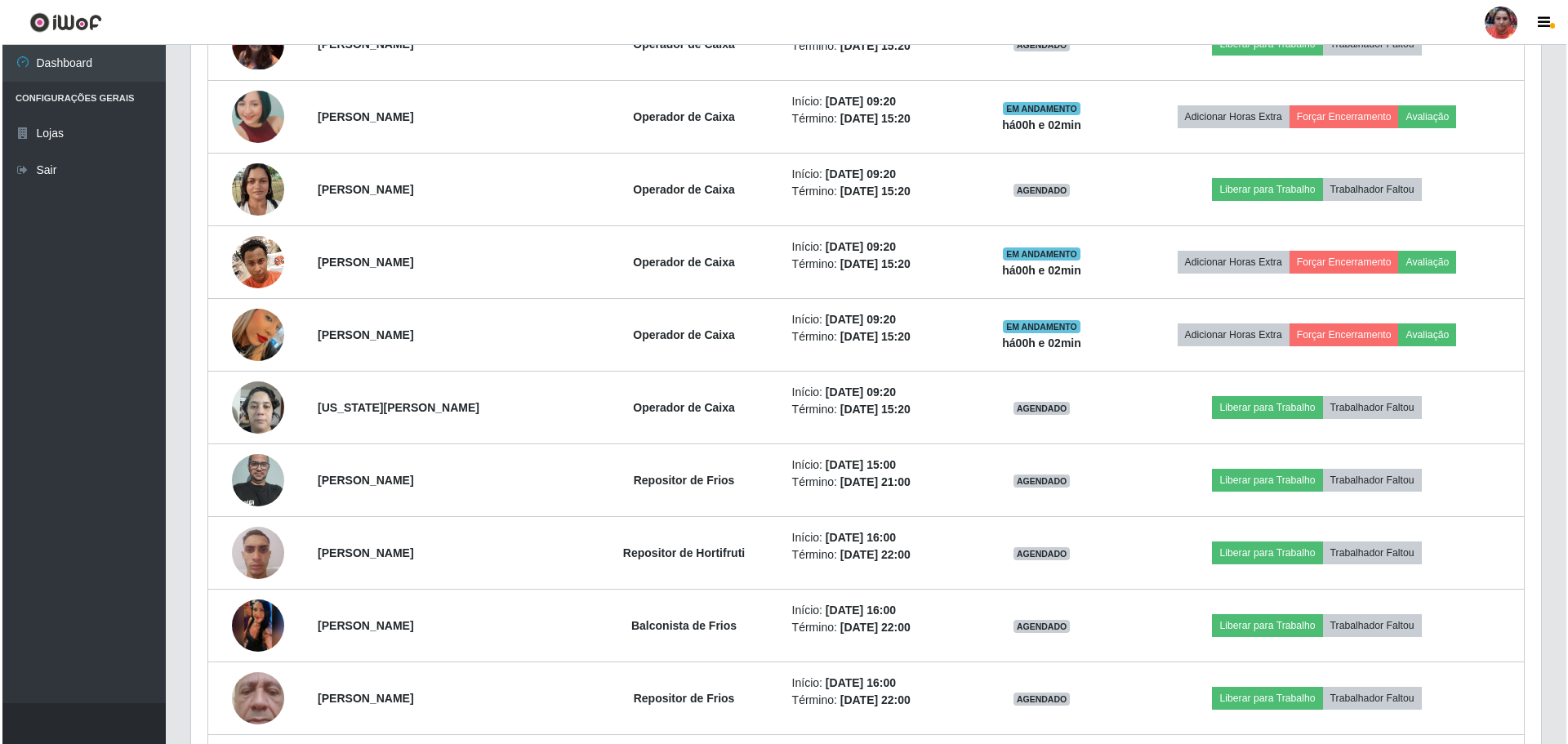
scroll to position [1510, 0]
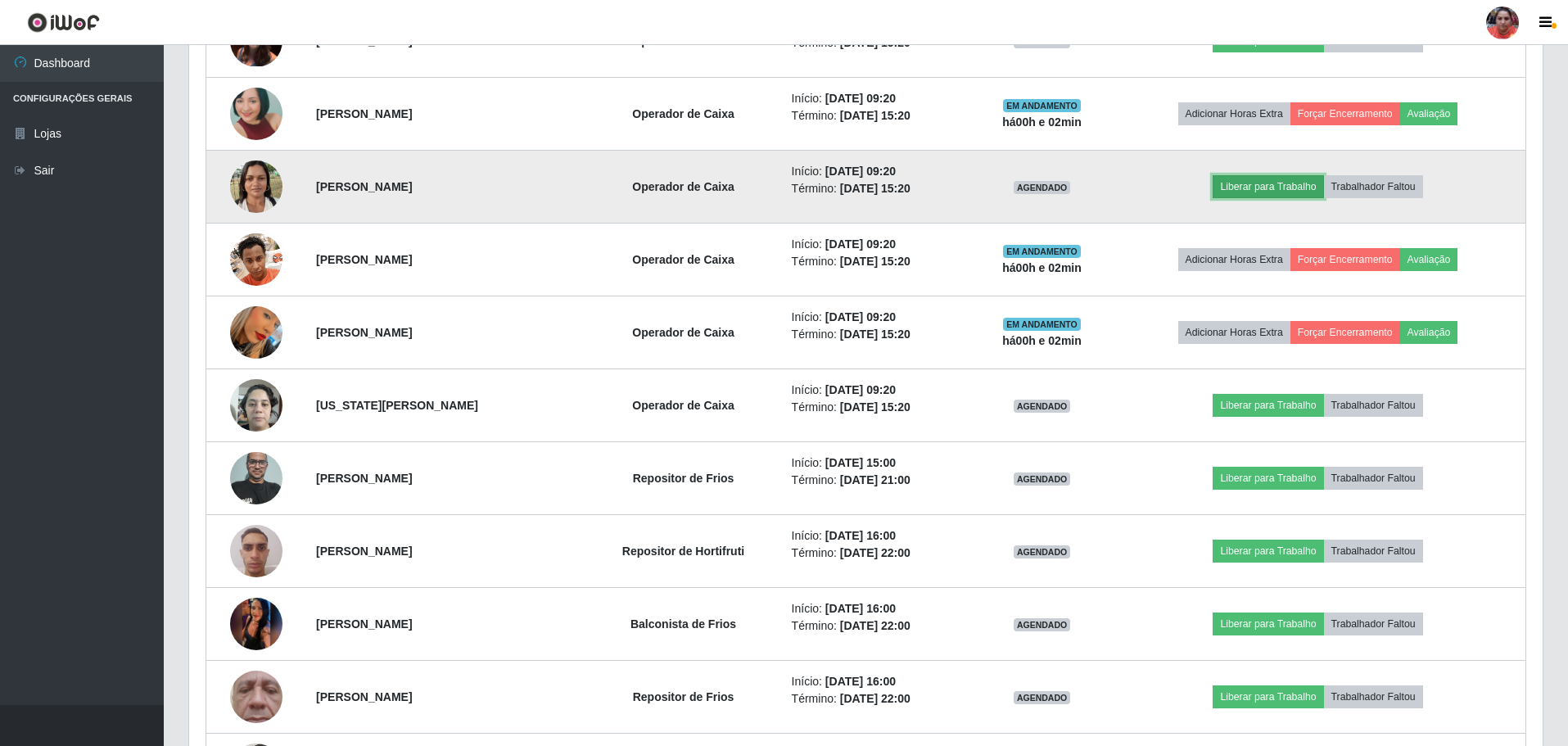
click at [1288, 184] on button "Liberar para Trabalho" at bounding box center [1267, 186] width 110 height 23
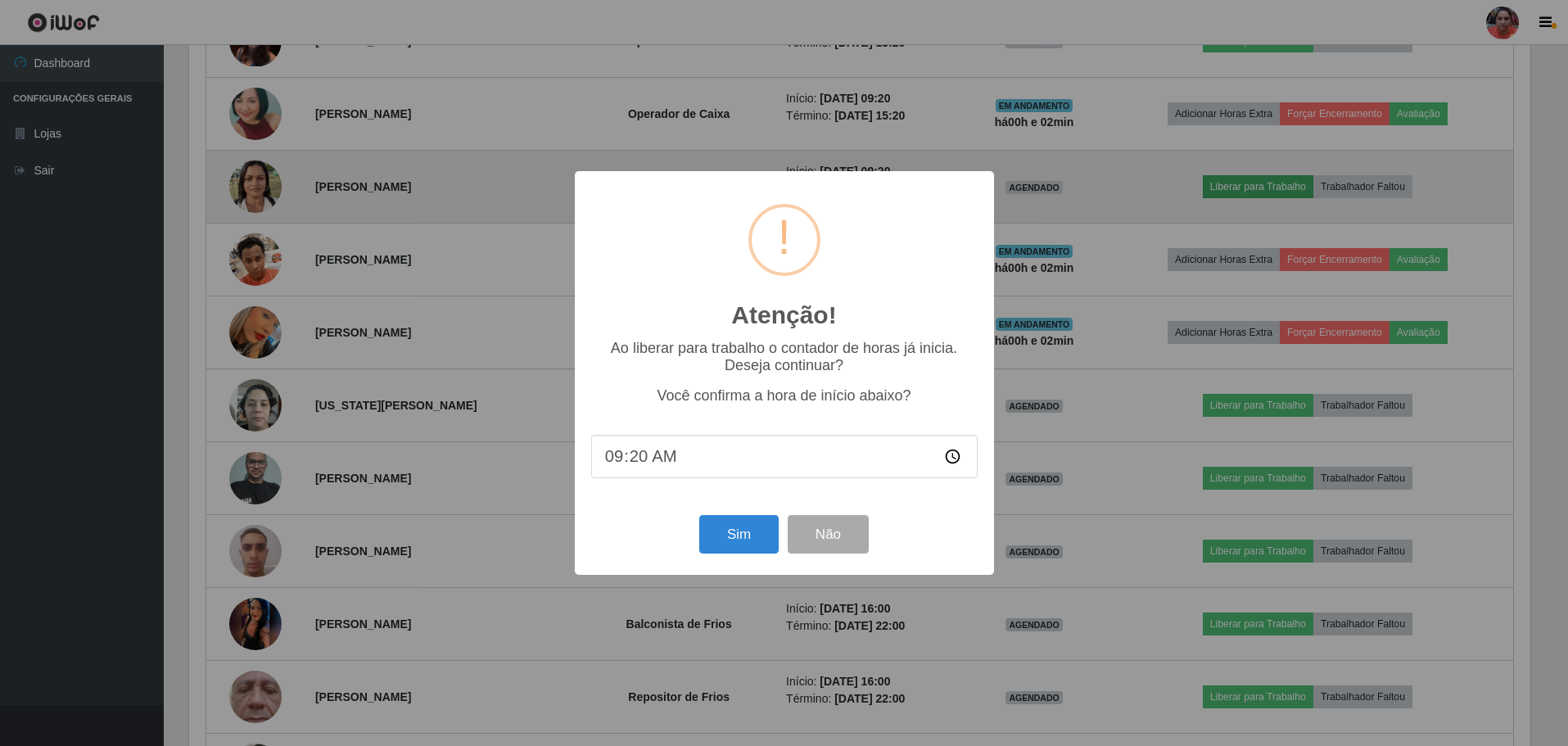
scroll to position [339, 1345]
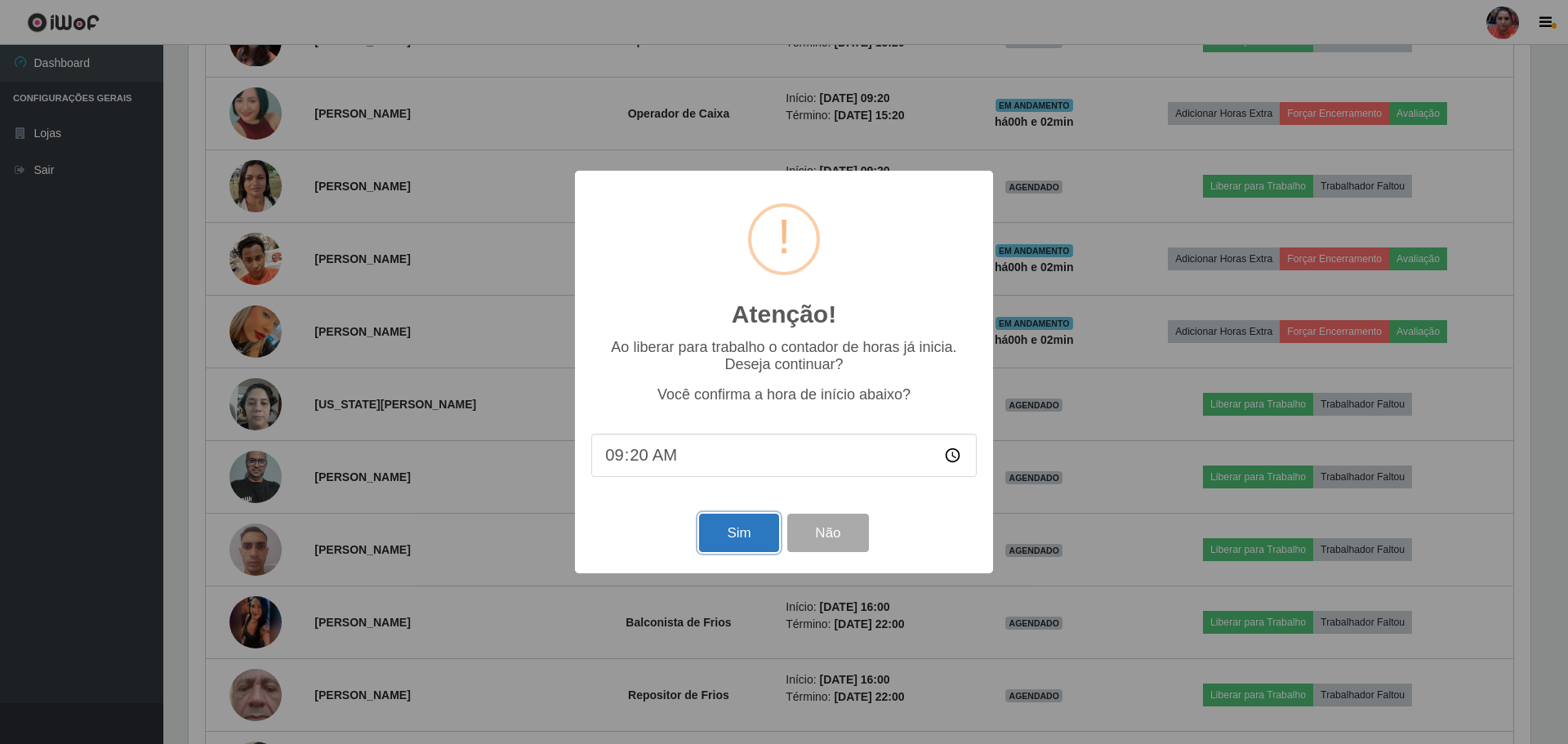
click at [751, 529] on button "Sim" at bounding box center [738, 533] width 79 height 39
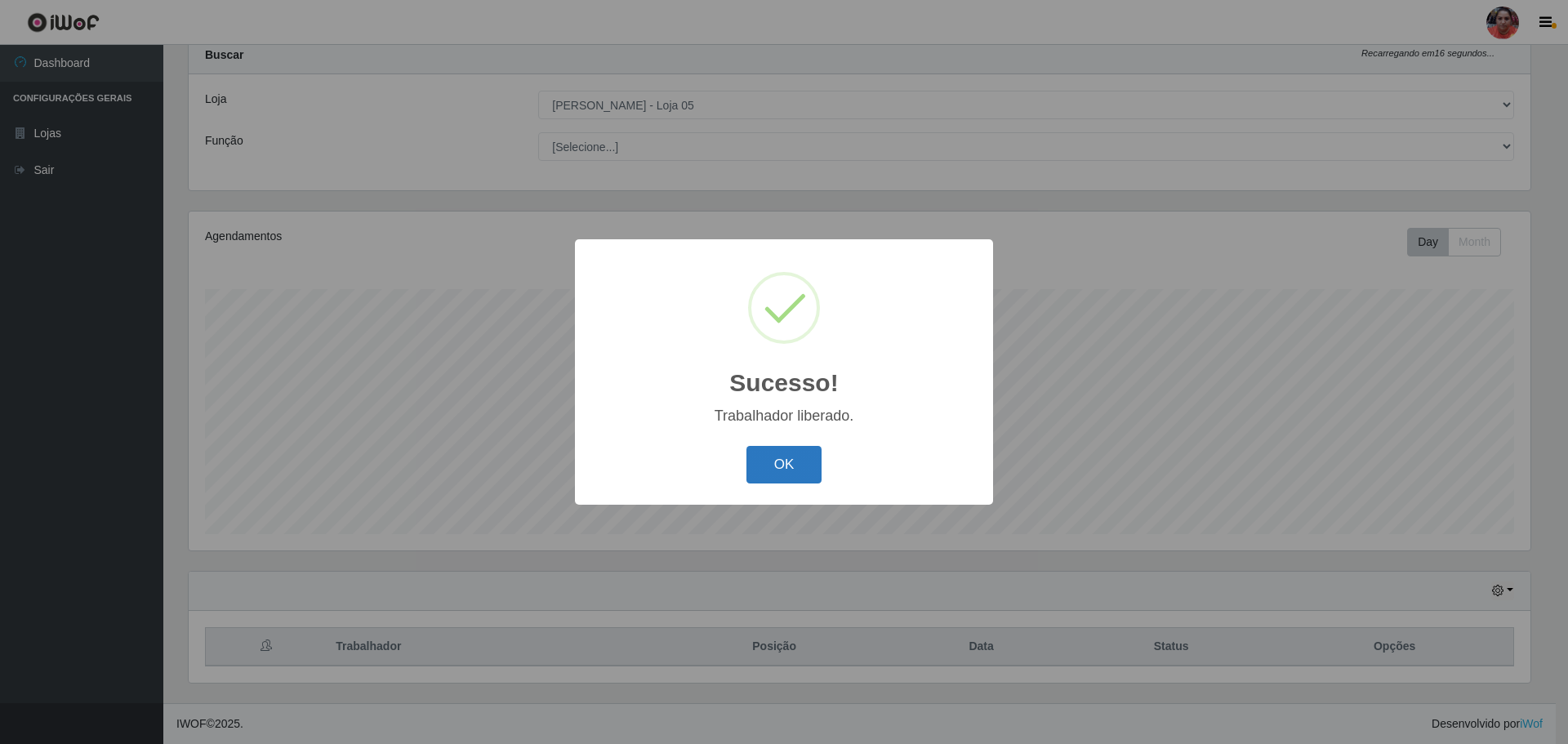
click at [785, 464] on button "OK" at bounding box center [785, 465] width 76 height 39
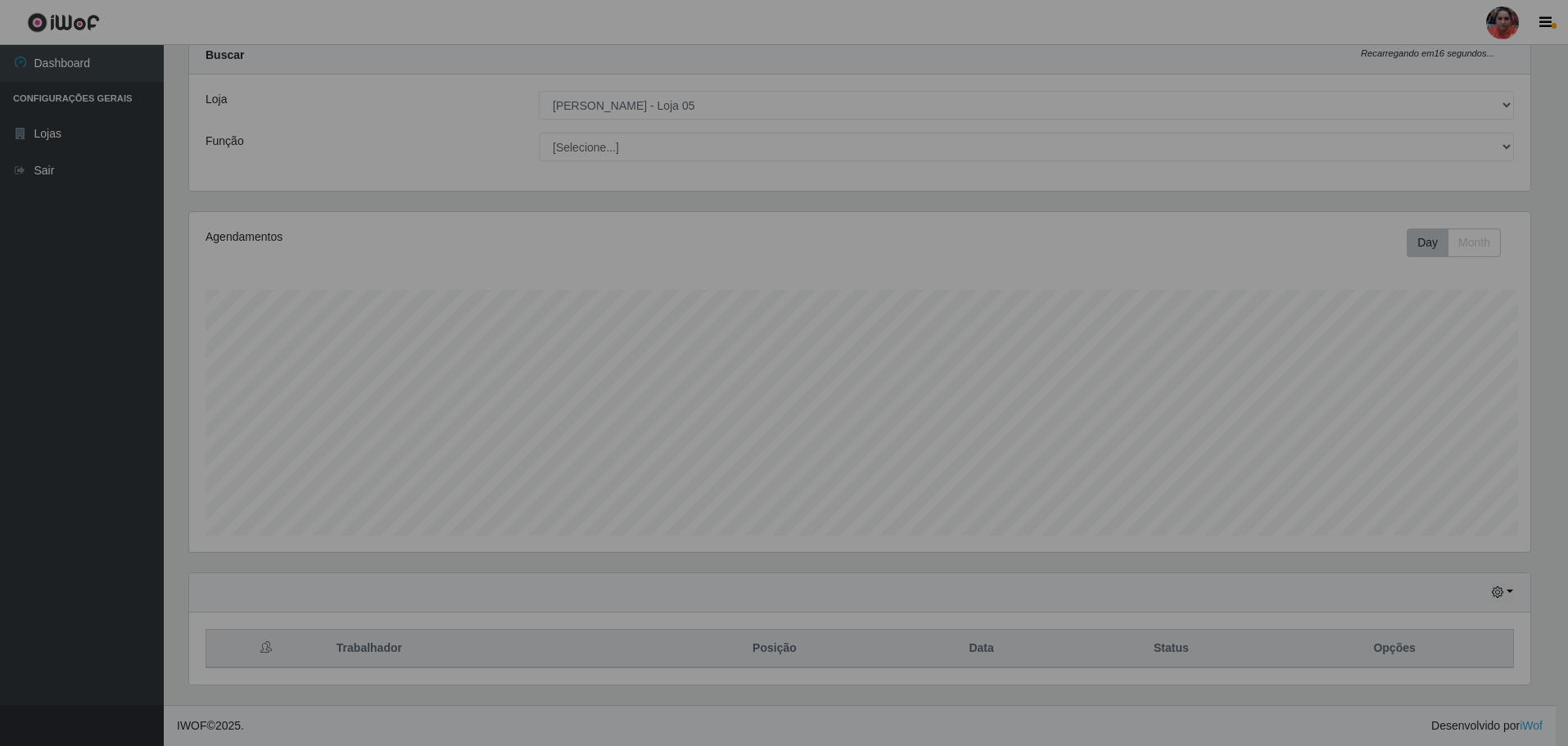
scroll to position [339, 1353]
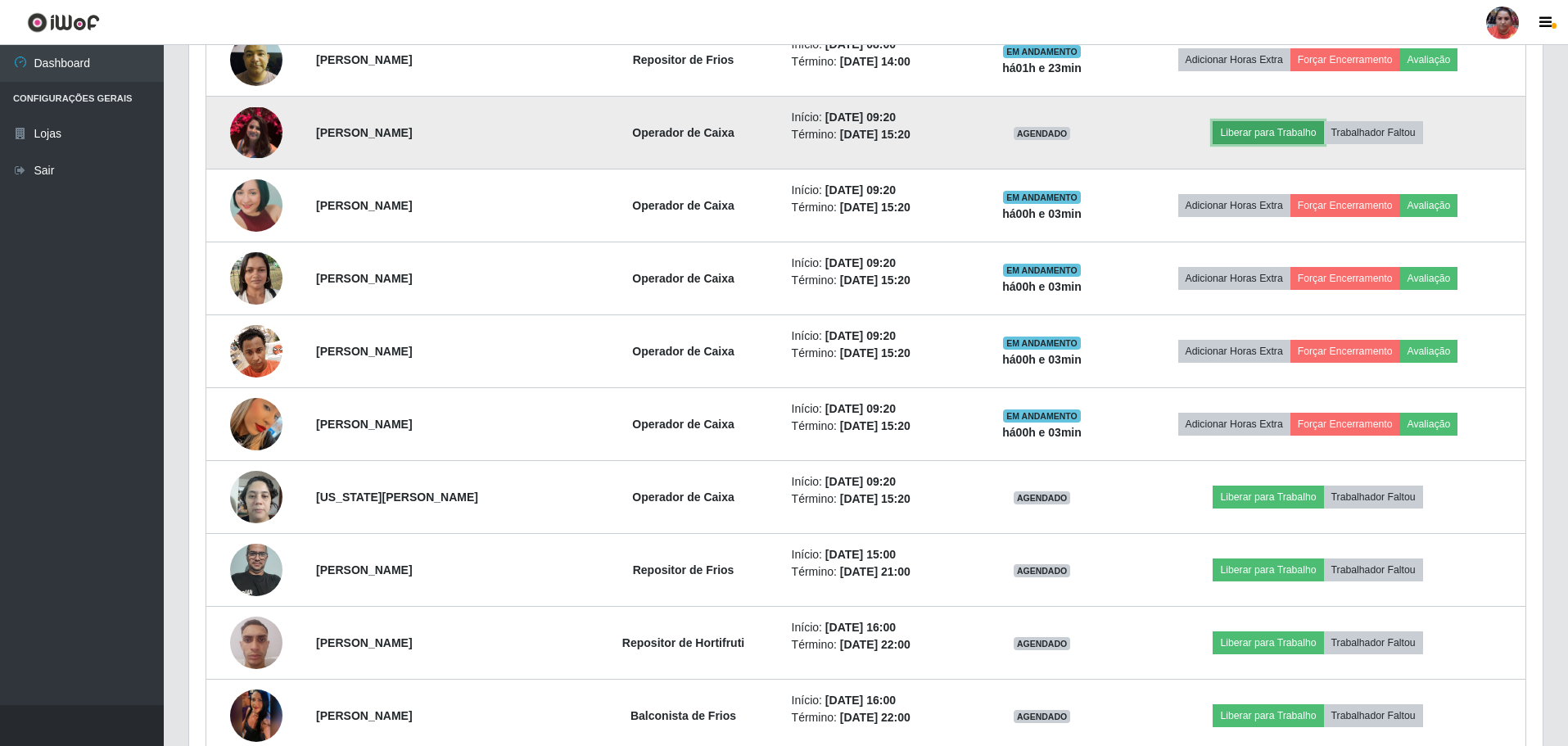
click at [1259, 134] on button "Liberar para Trabalho" at bounding box center [1267, 133] width 110 height 23
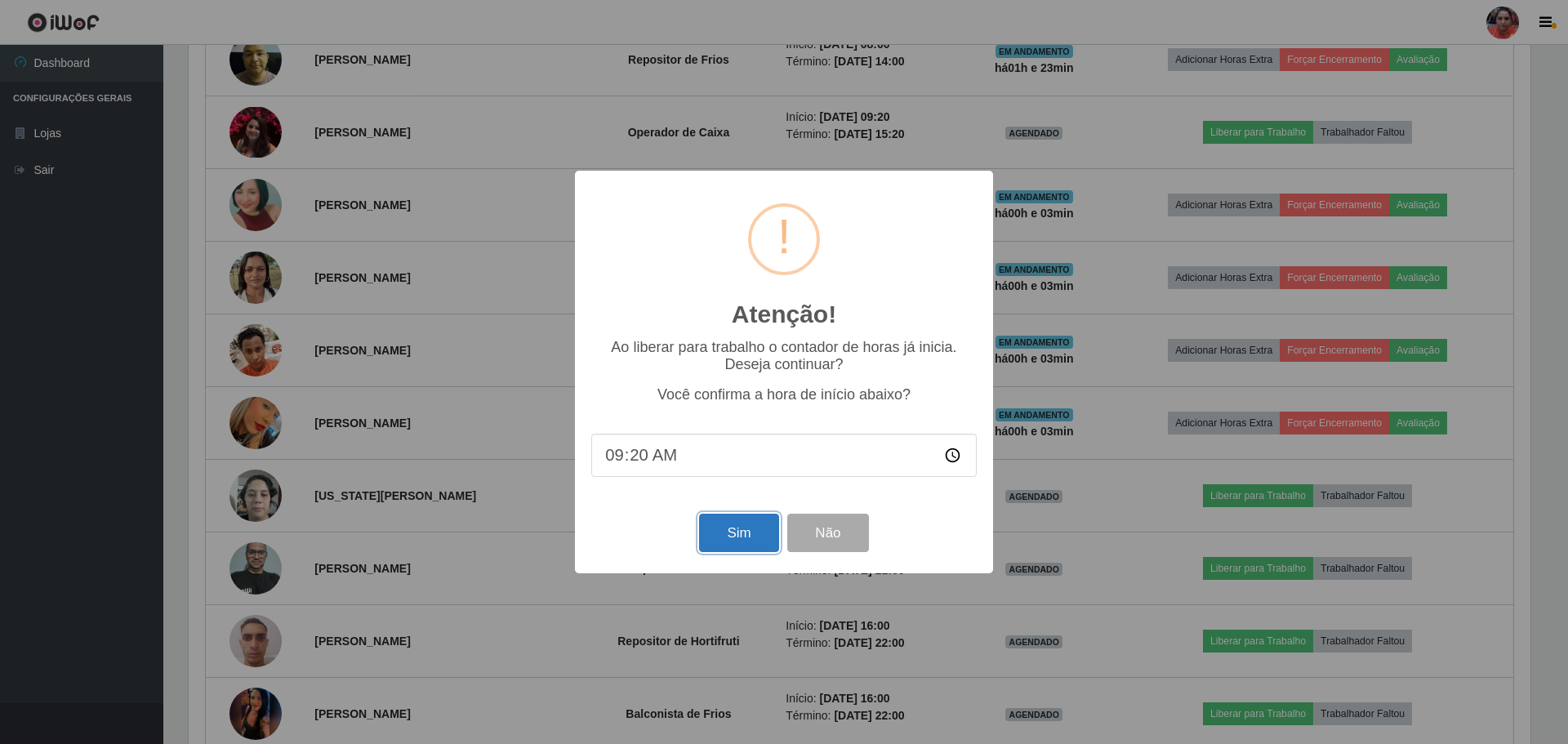
click at [749, 534] on button "Sim" at bounding box center [738, 533] width 79 height 39
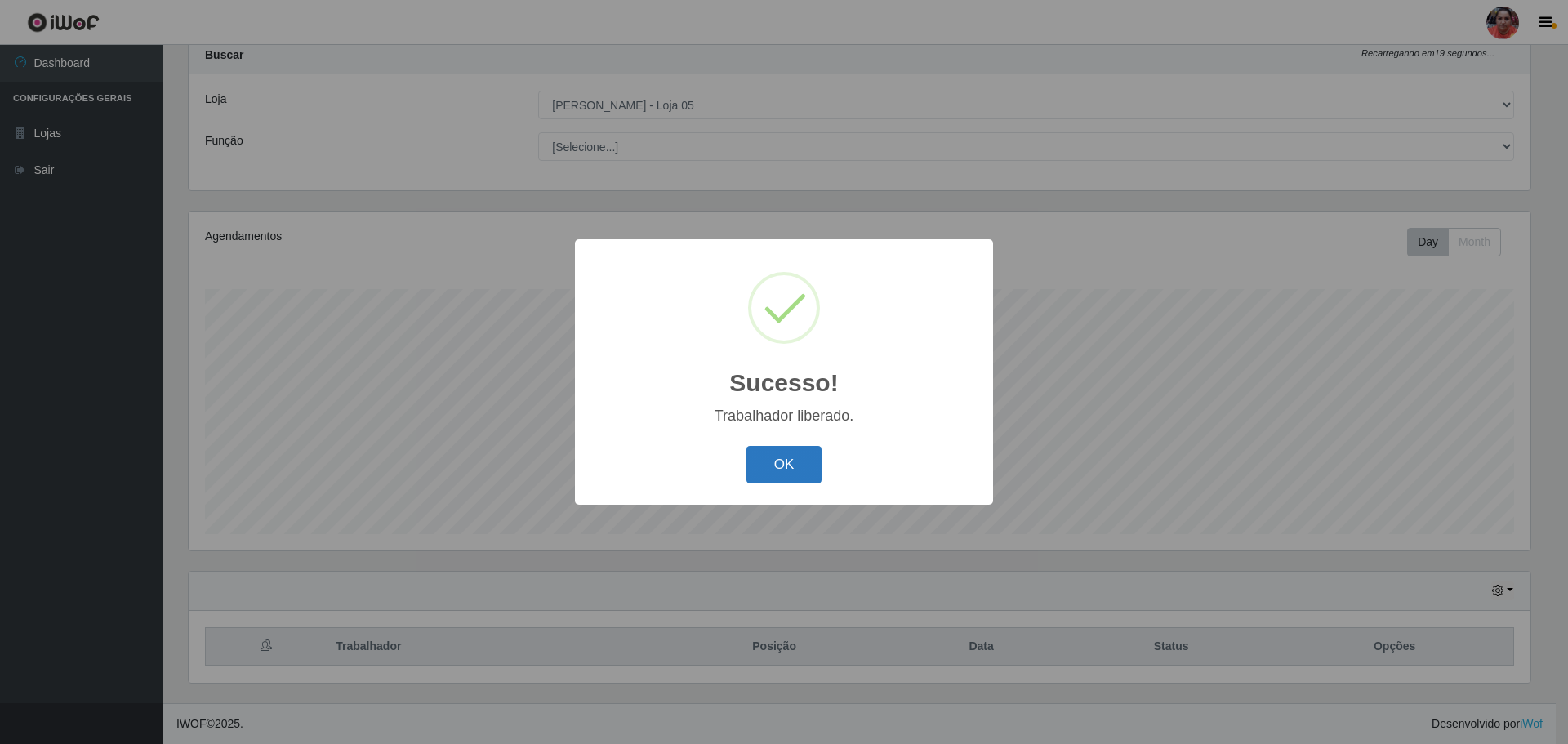
click at [808, 460] on button "OK" at bounding box center [785, 465] width 76 height 39
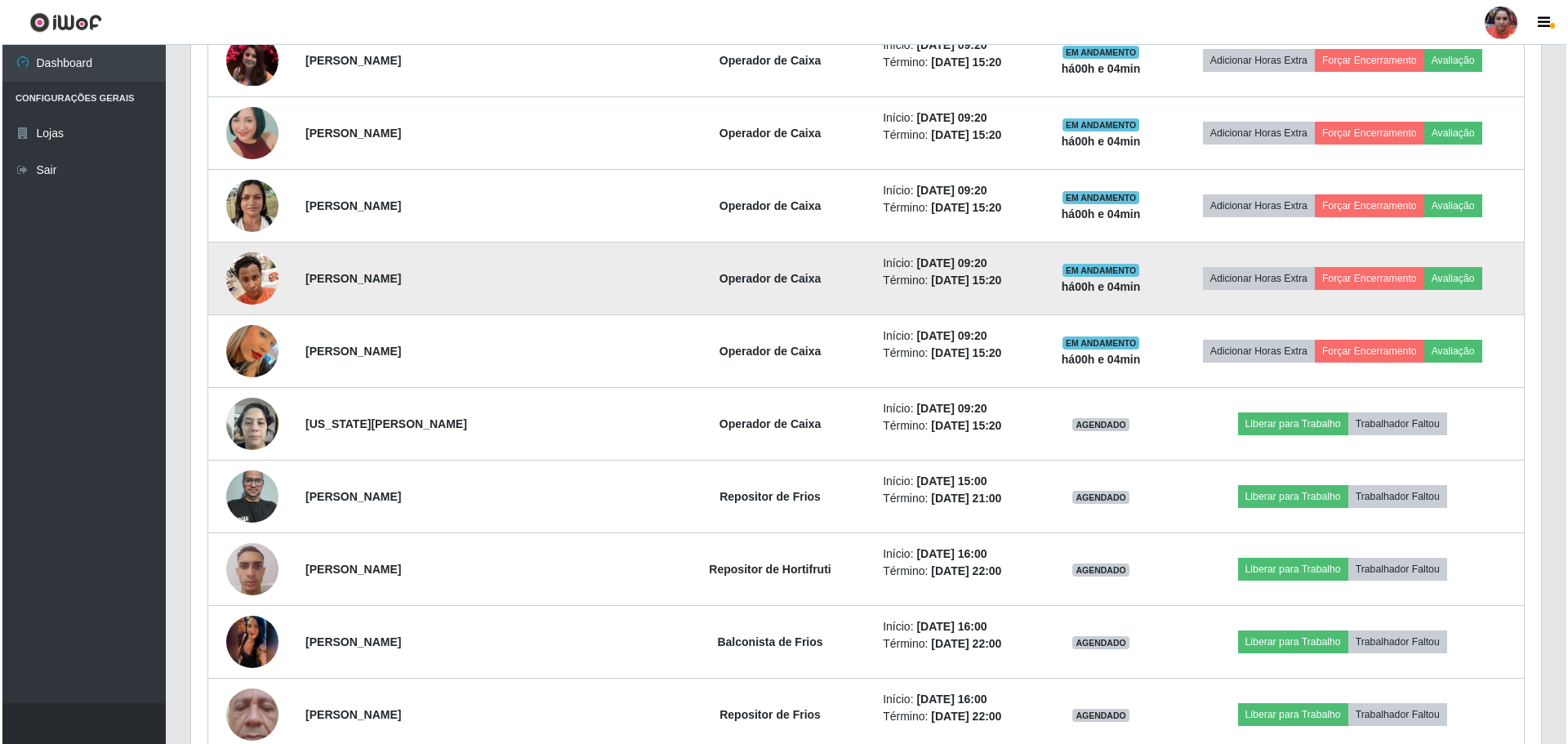
scroll to position [1519, 0]
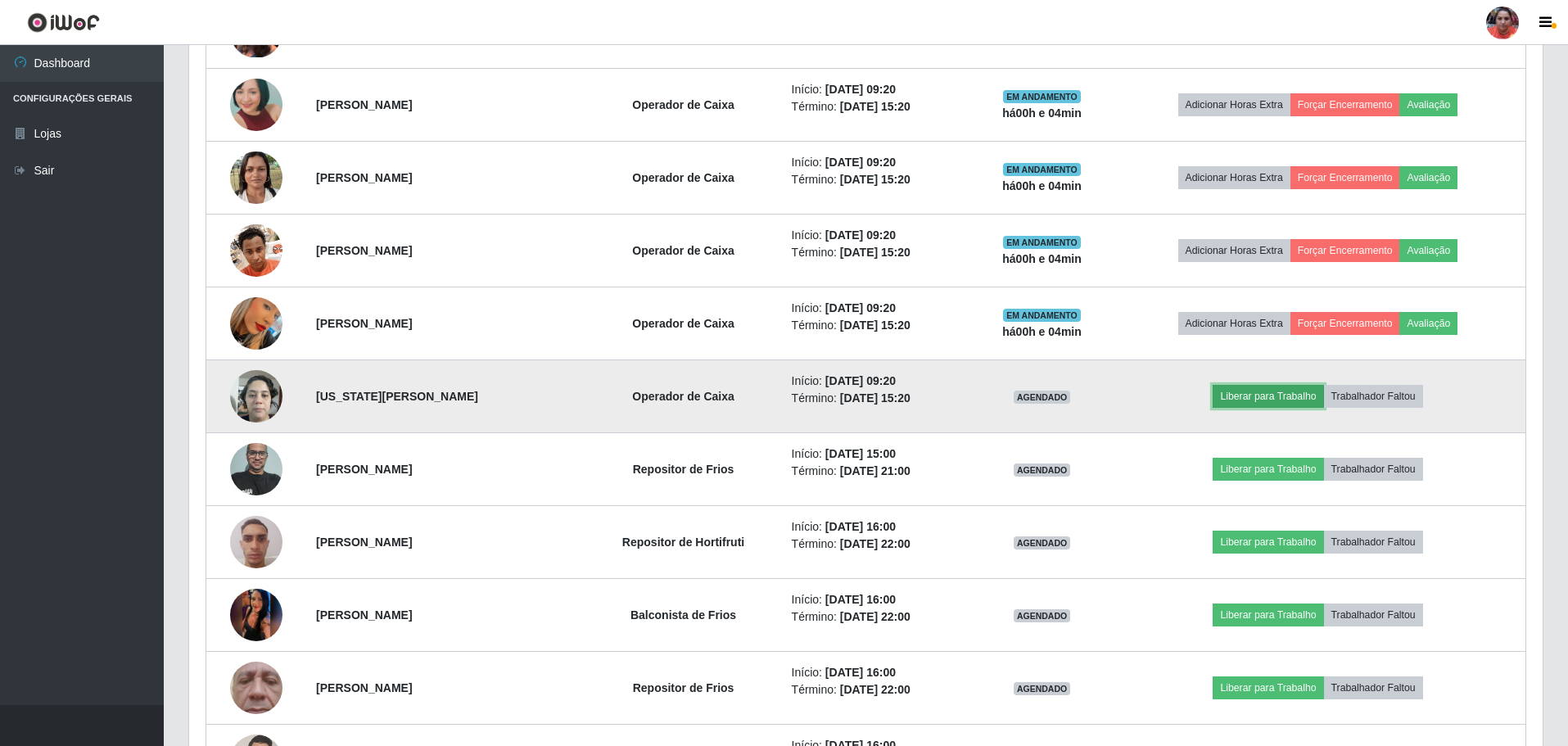
click at [1283, 398] on button "Liberar para Trabalho" at bounding box center [1267, 396] width 110 height 23
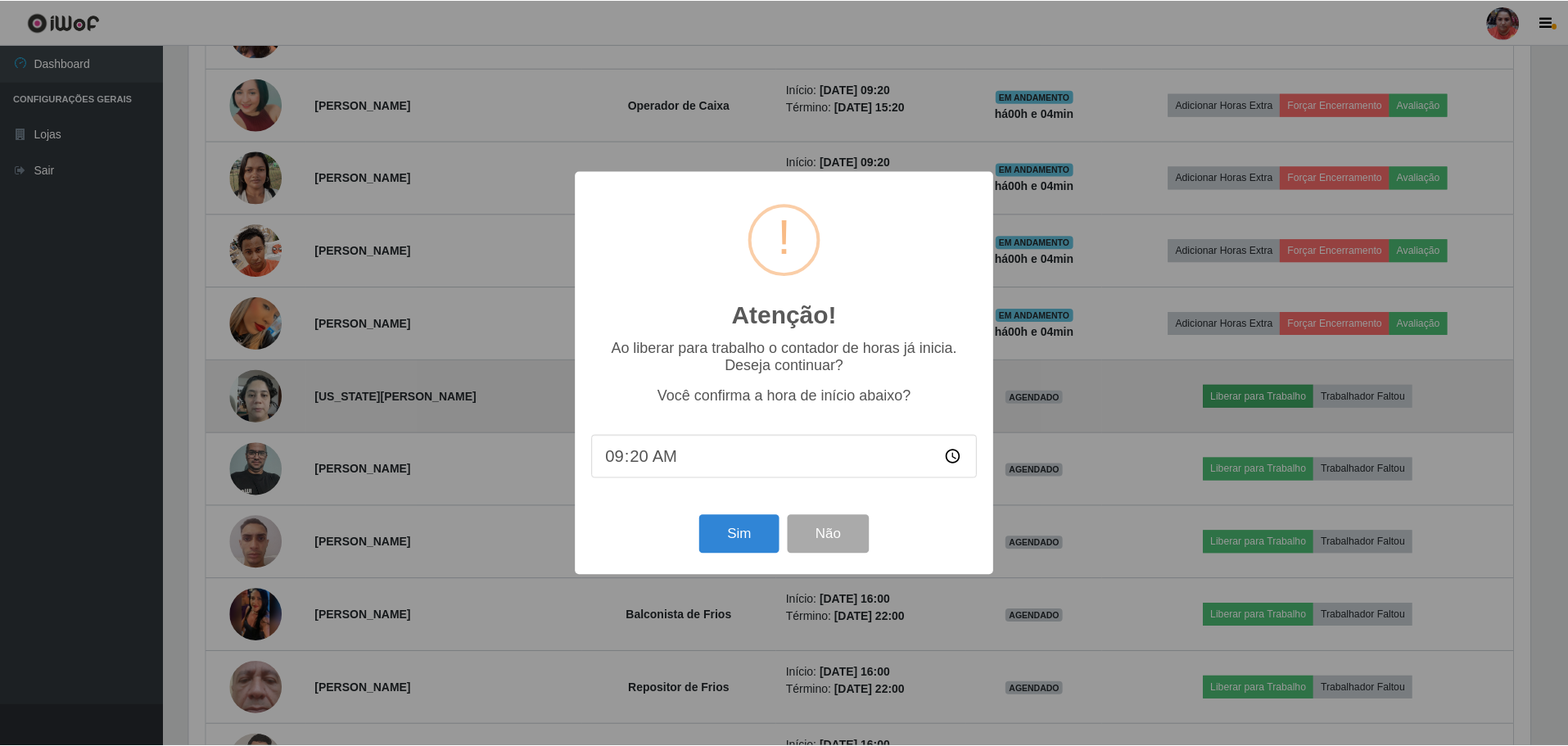
scroll to position [339, 1345]
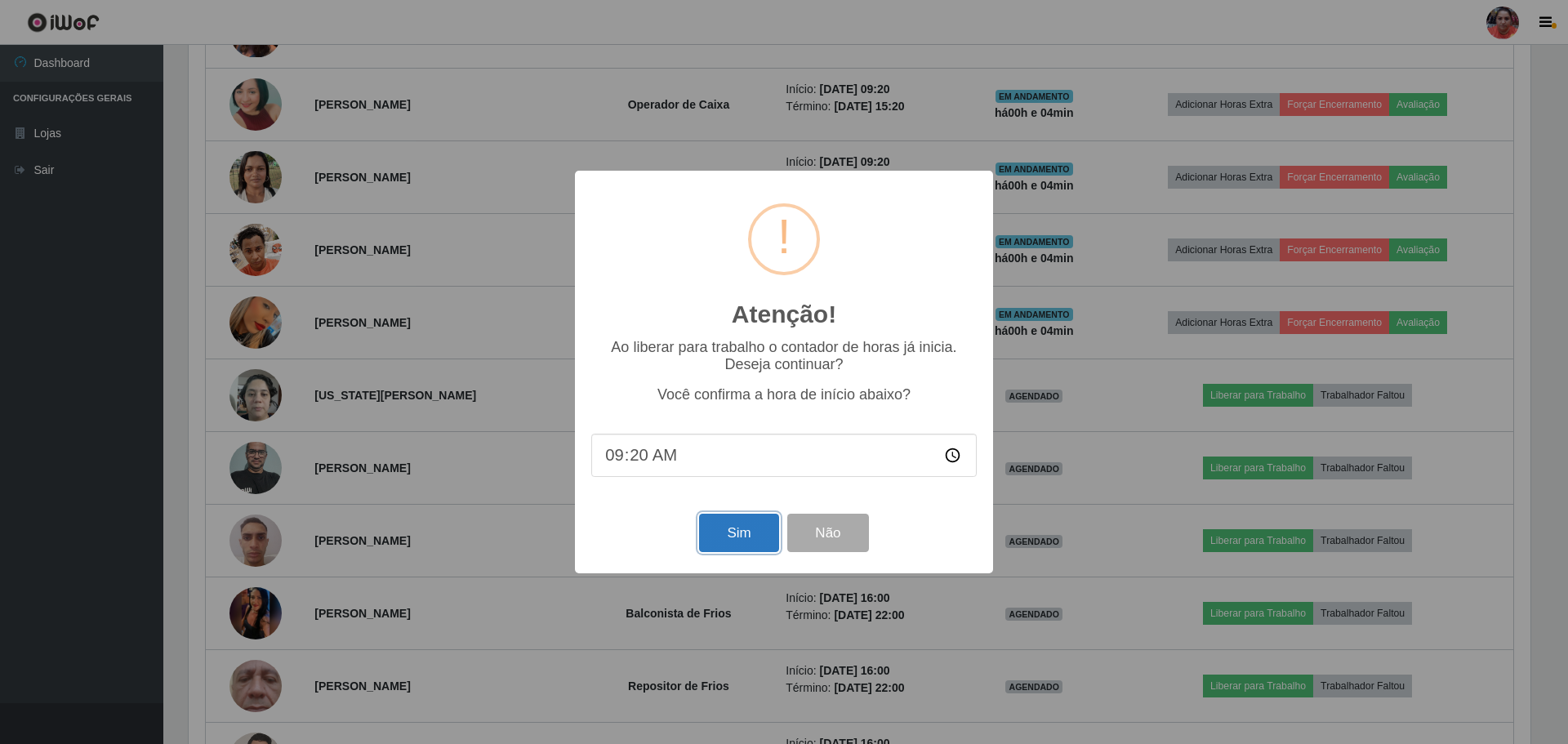
click at [752, 534] on button "Sim" at bounding box center [738, 533] width 79 height 39
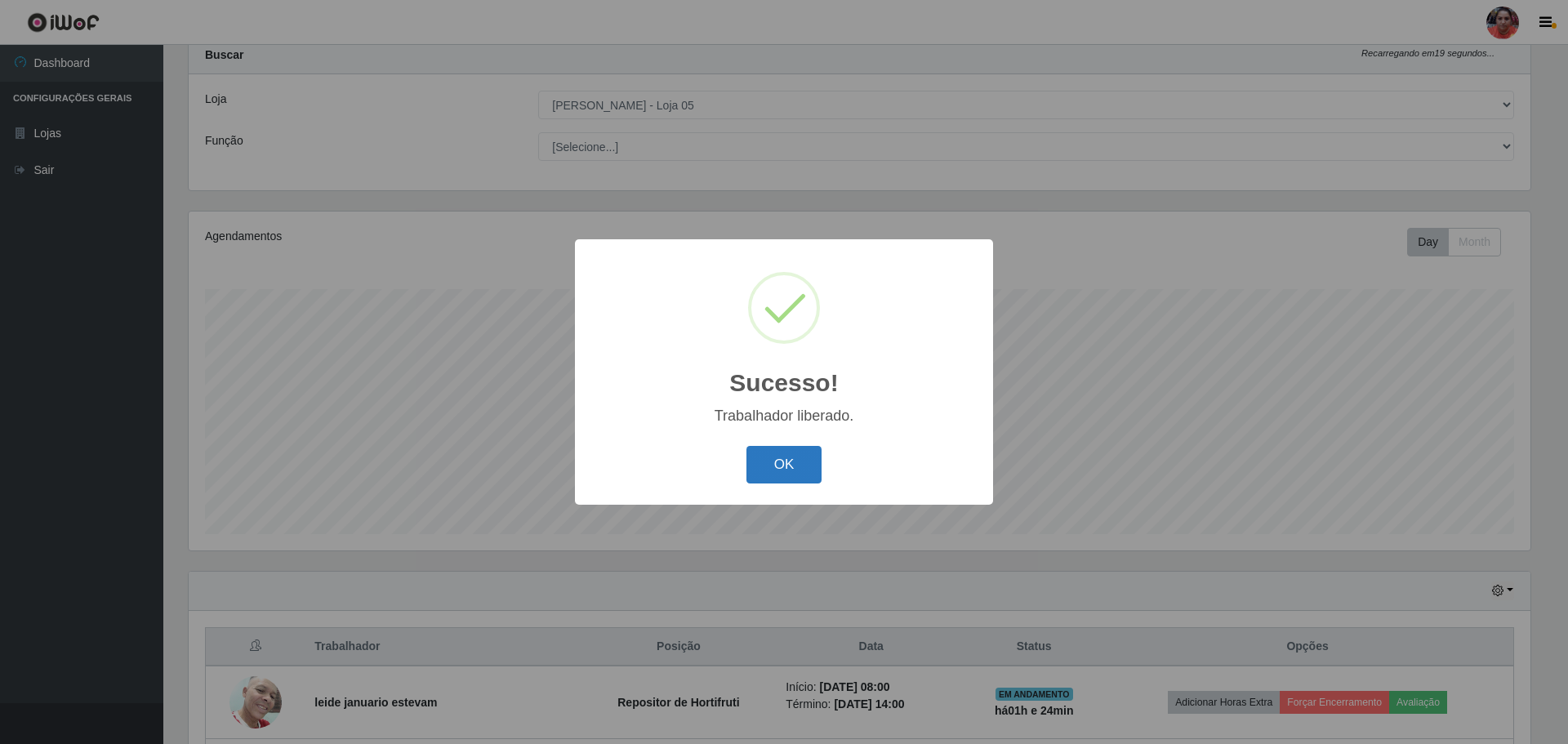
click at [769, 466] on button "OK" at bounding box center [785, 465] width 76 height 39
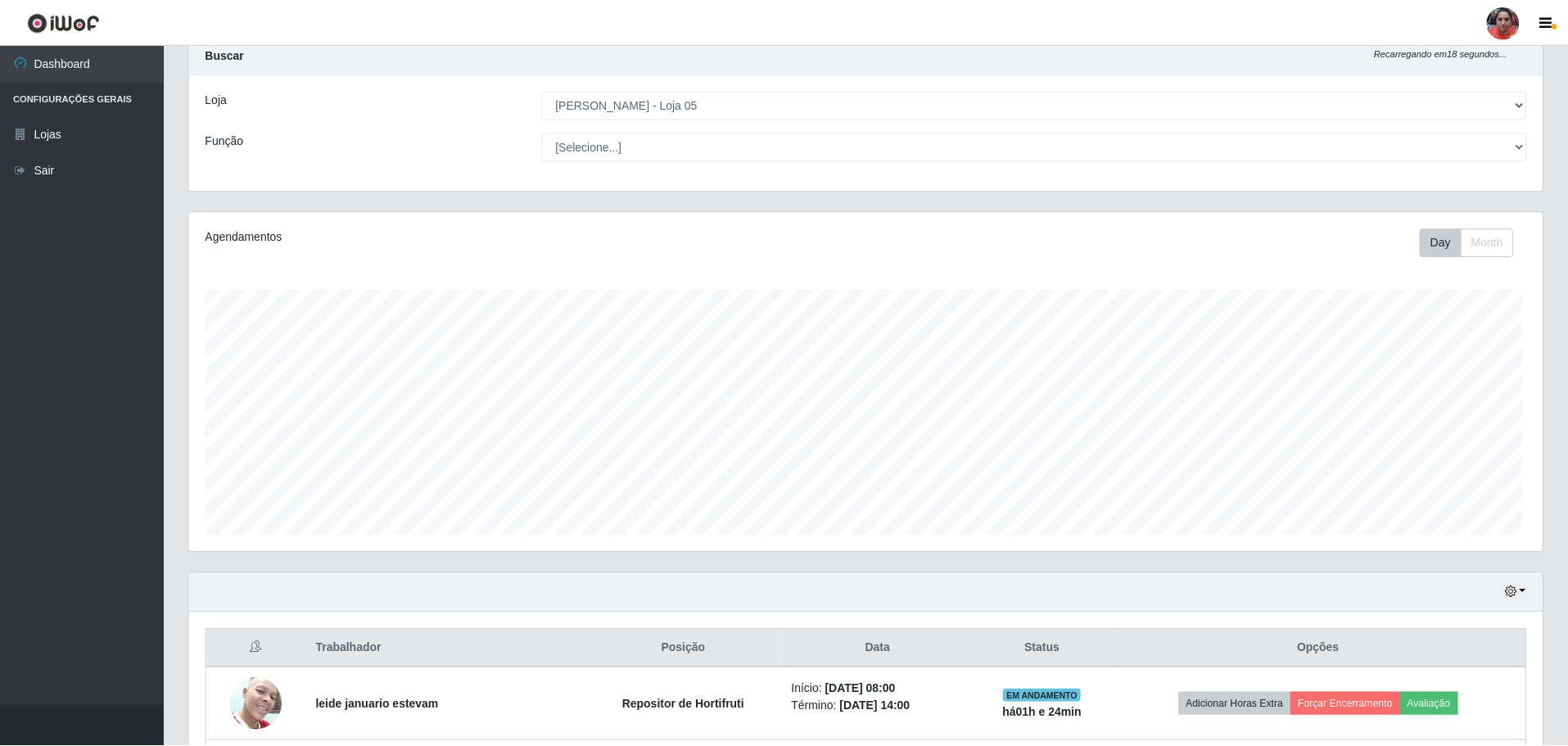
scroll to position [339, 1353]
click at [36, 165] on link "Sair" at bounding box center [82, 171] width 164 height 37
